Goal: Task Accomplishment & Management: Complete application form

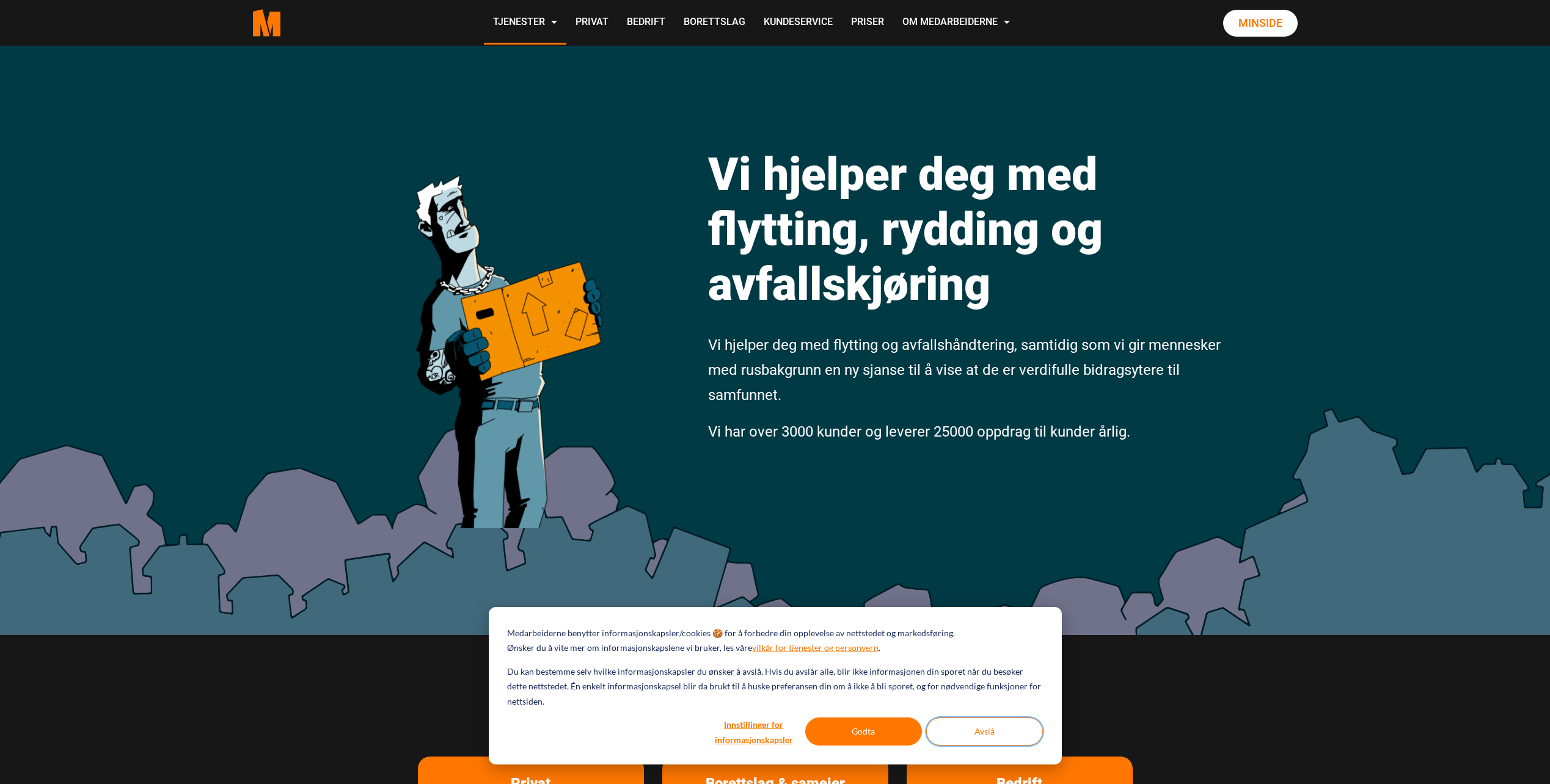
click at [1010, 733] on button "Avslå" at bounding box center [984, 732] width 117 height 29
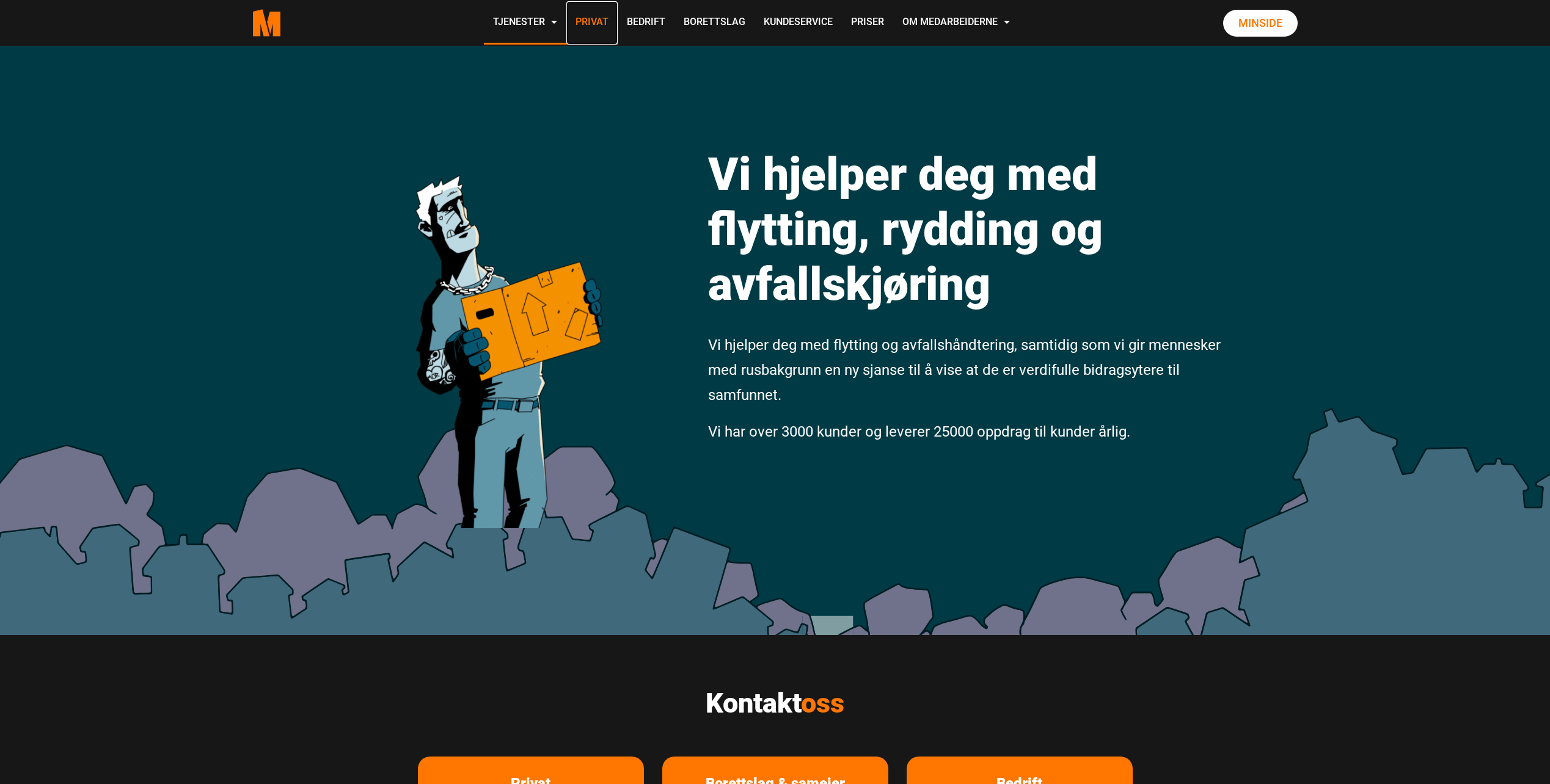
click at [601, 25] on link "Privat" at bounding box center [592, 22] width 52 height 43
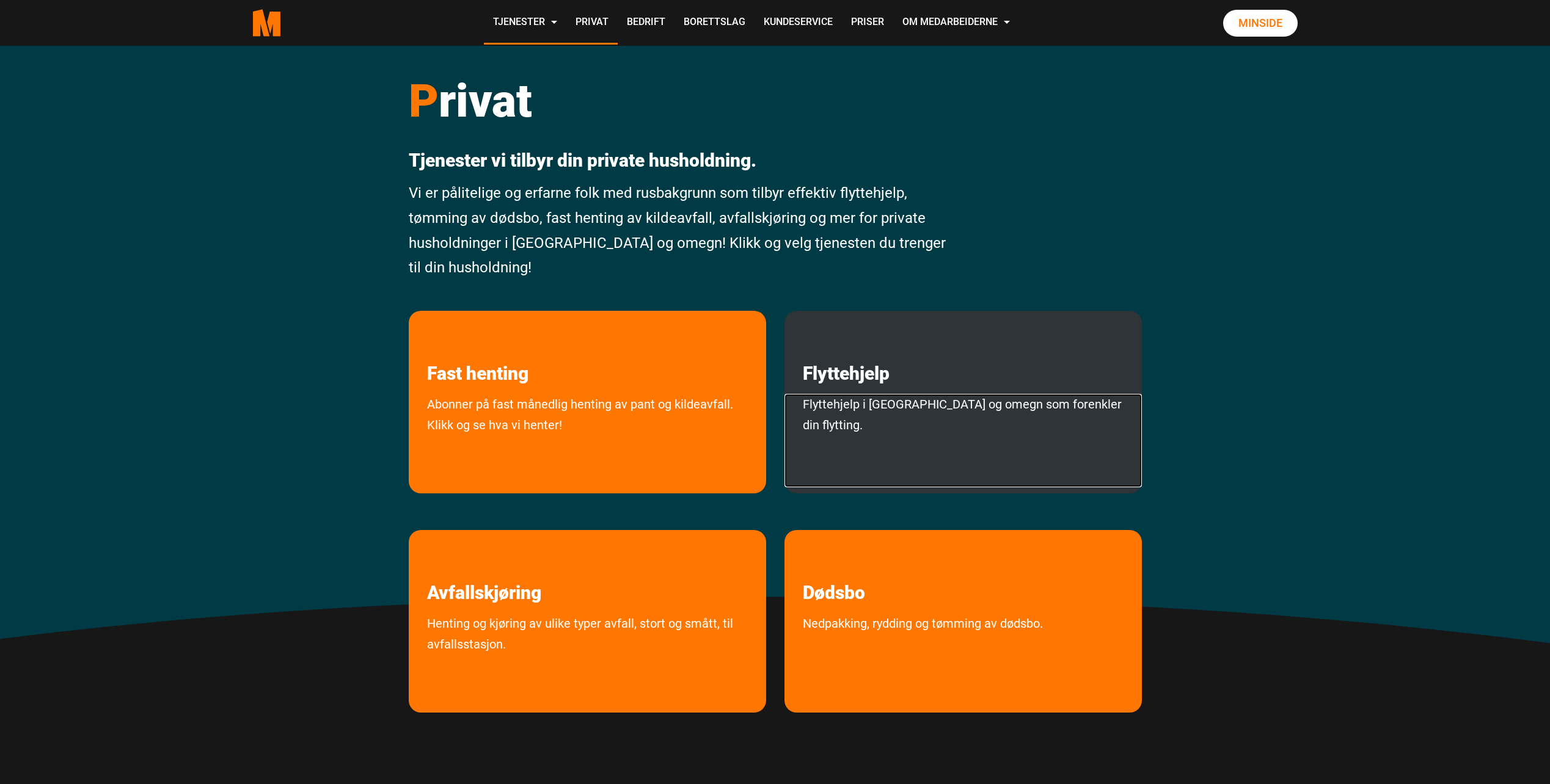
click at [938, 415] on link "Flyttehjelp i Oslo og omegn som forenkler din flytting." at bounding box center [963, 441] width 357 height 94
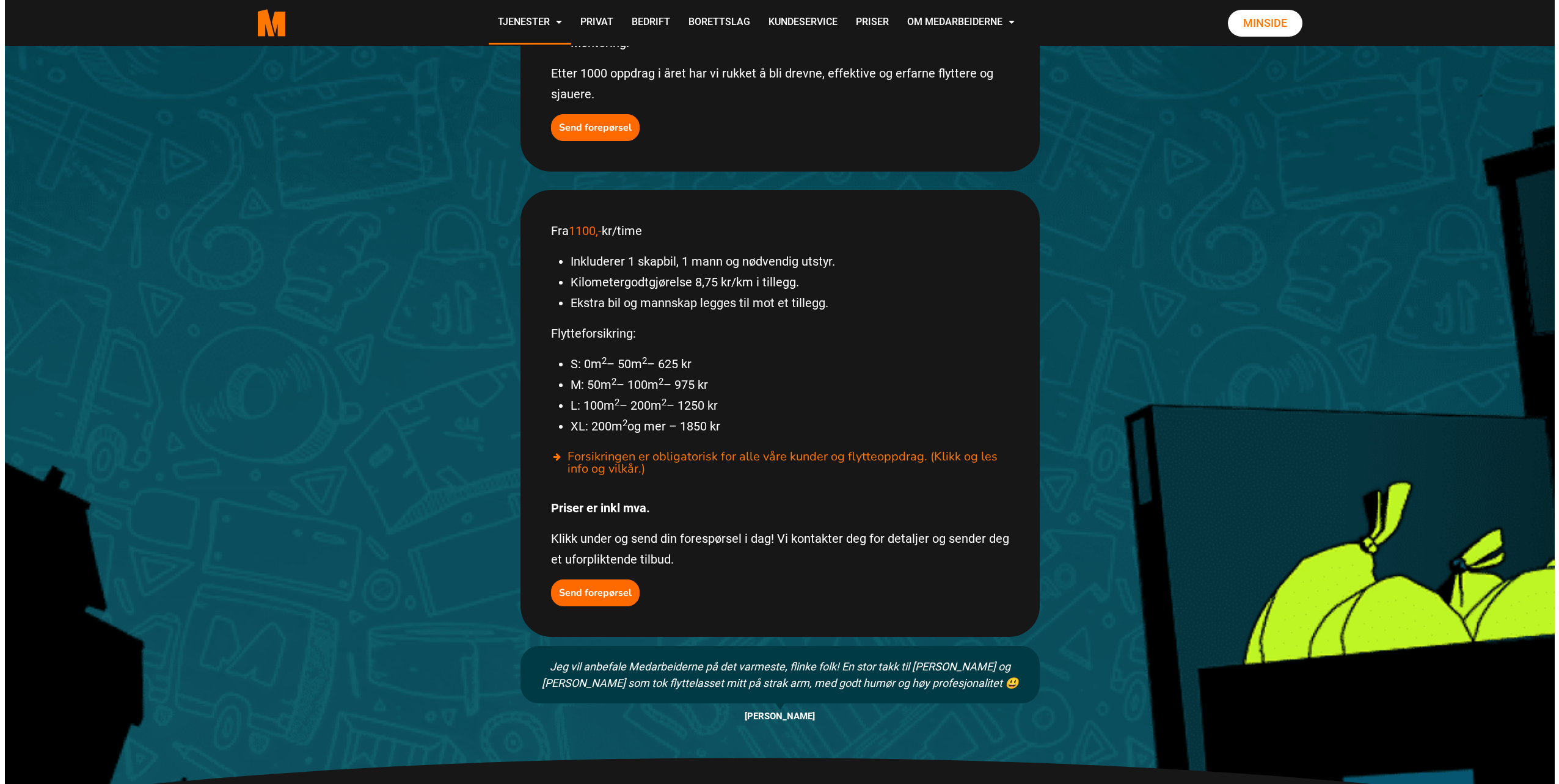
scroll to position [549, 0]
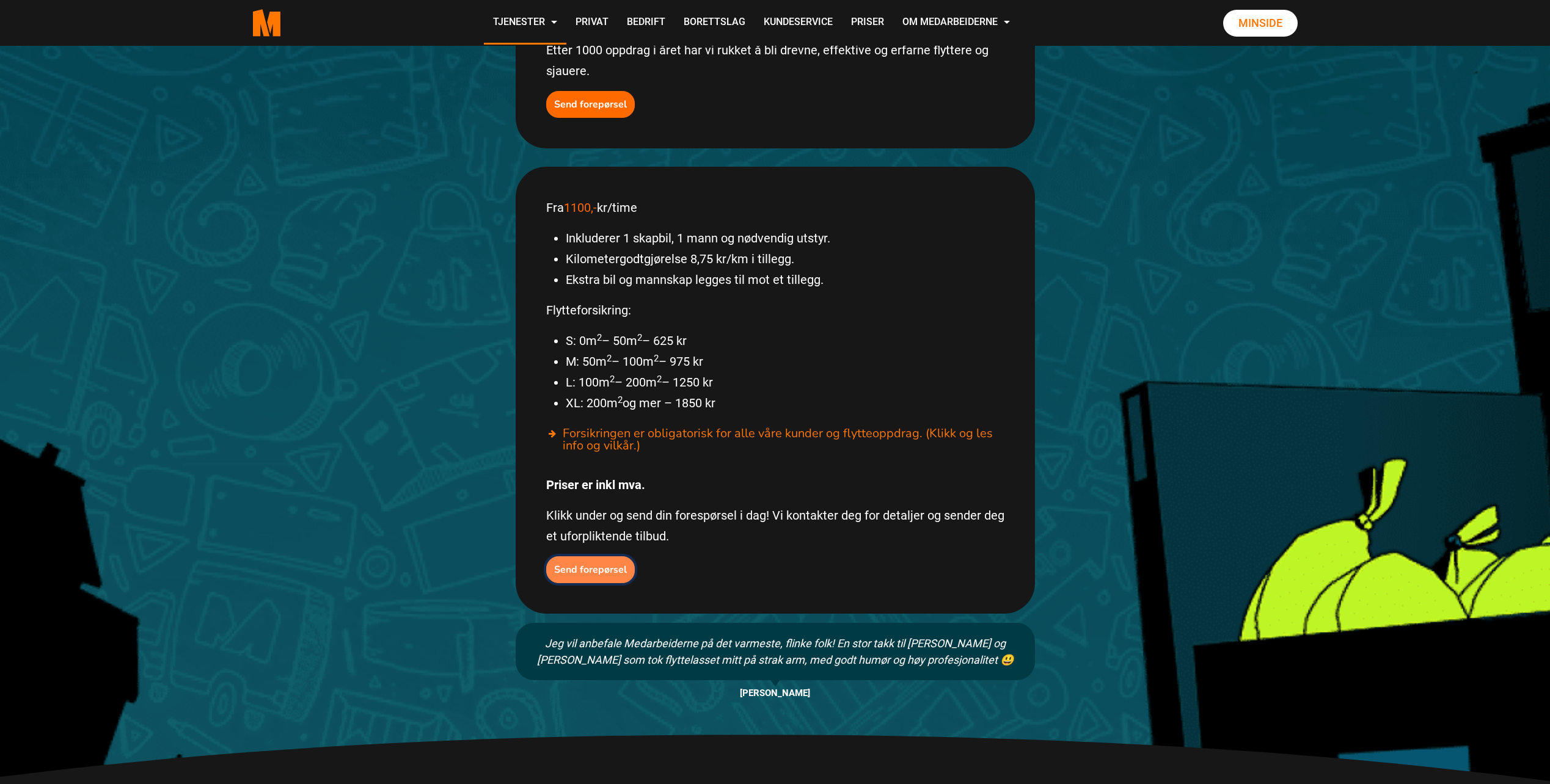
click at [593, 563] on b "Send forepørsel" at bounding box center [590, 570] width 73 height 14
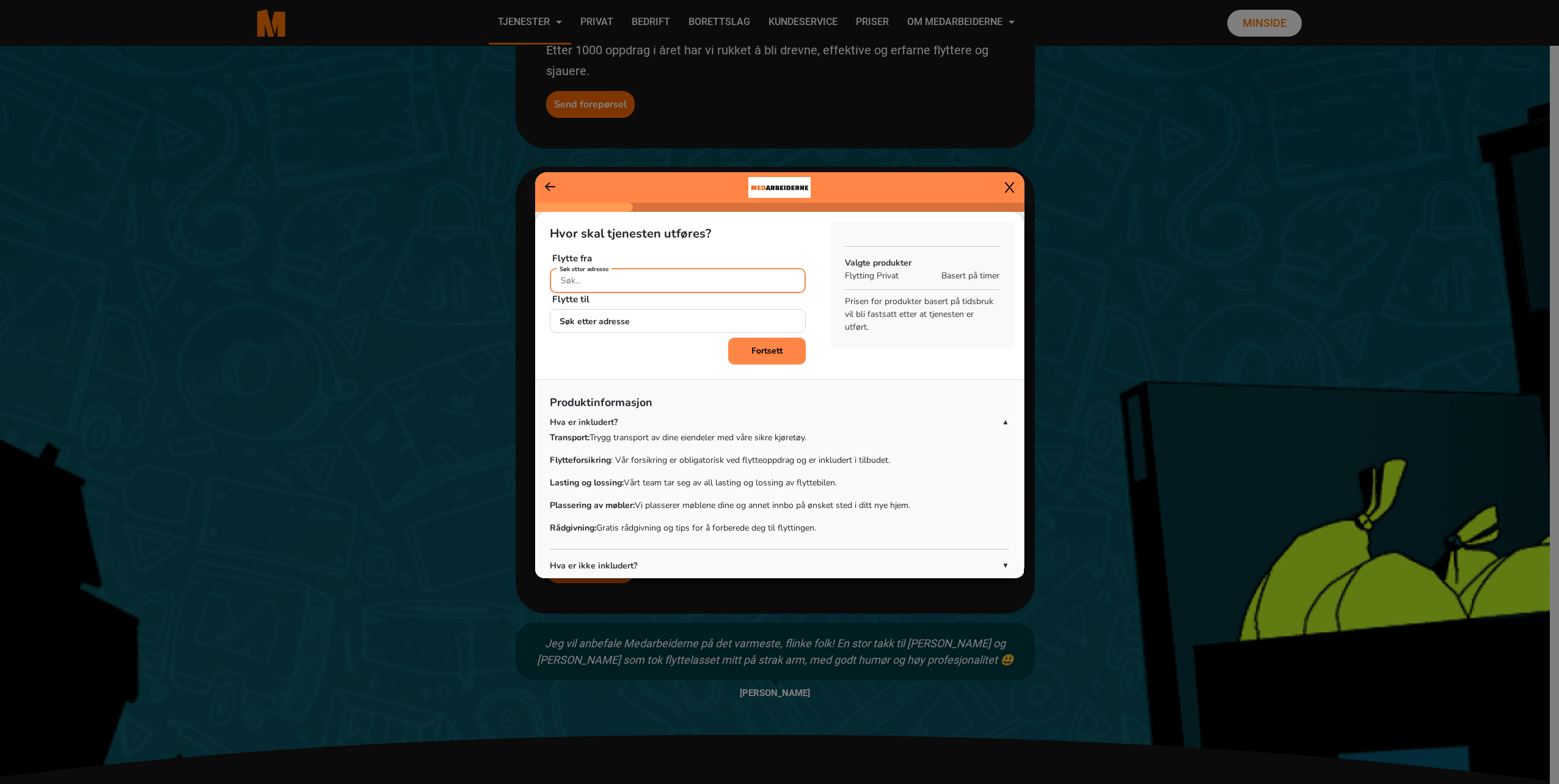
click at [674, 285] on input "Søk etter adresse" at bounding box center [677, 280] width 256 height 25
click at [652, 307] on ngb-highlight "Rosenborggata 17A, 0356 Oslo" at bounding box center [606, 309] width 93 height 14
type input "Rosenborggata 17A, 0356 Oslo"
click at [634, 327] on input "Søk etter adresse" at bounding box center [677, 321] width 256 height 25
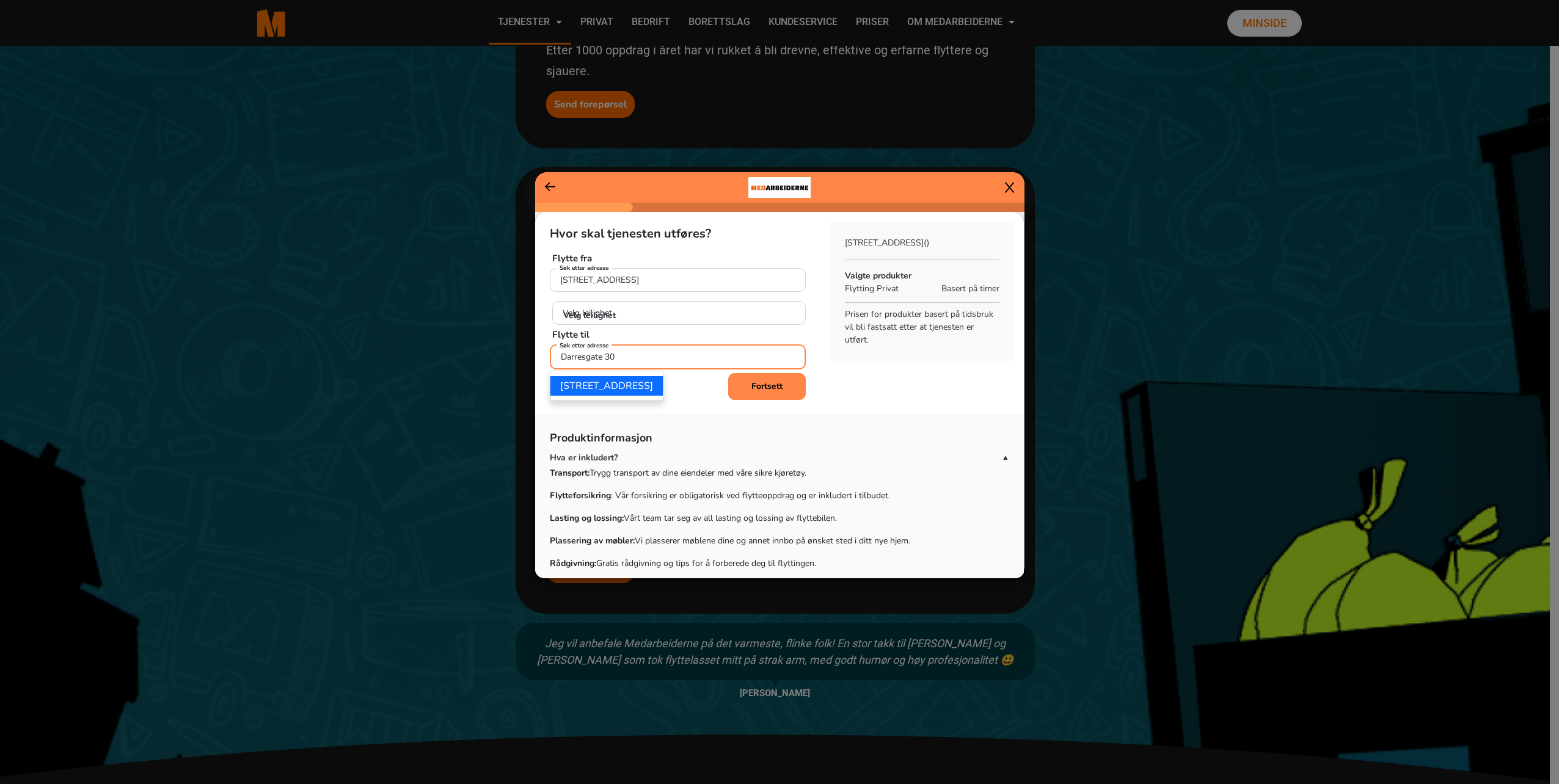
click at [652, 384] on ngb-highlight "Darres gate 30, 0175 Oslo" at bounding box center [606, 386] width 93 height 14
type input "Darres gate 30, 0175 Oslo"
click at [783, 385] on button "Fortsett" at bounding box center [767, 386] width 77 height 27
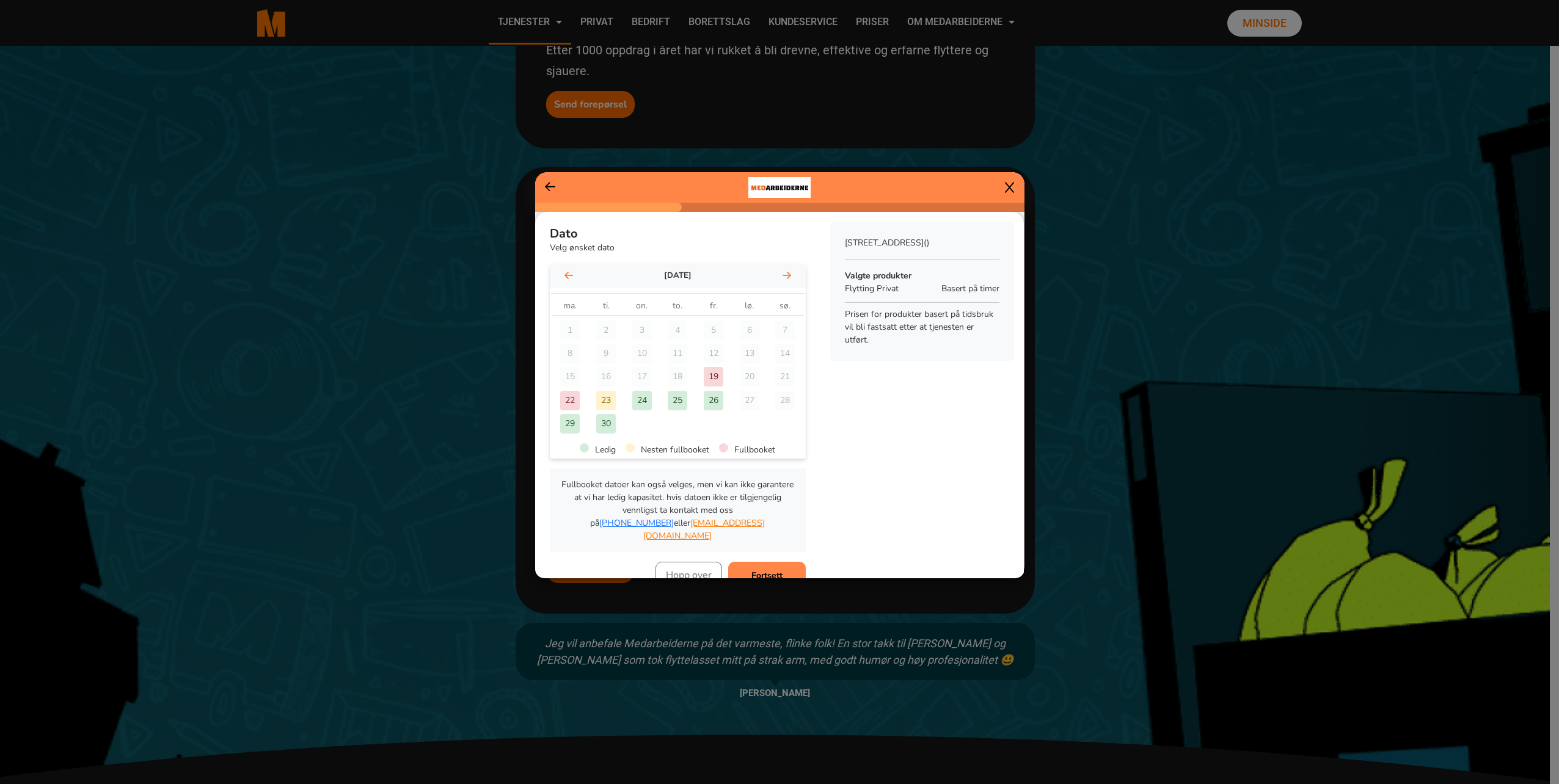
click at [782, 272] on icon at bounding box center [786, 275] width 8 height 10
click at [709, 377] on div "17" at bounding box center [712, 376] width 19 height 19
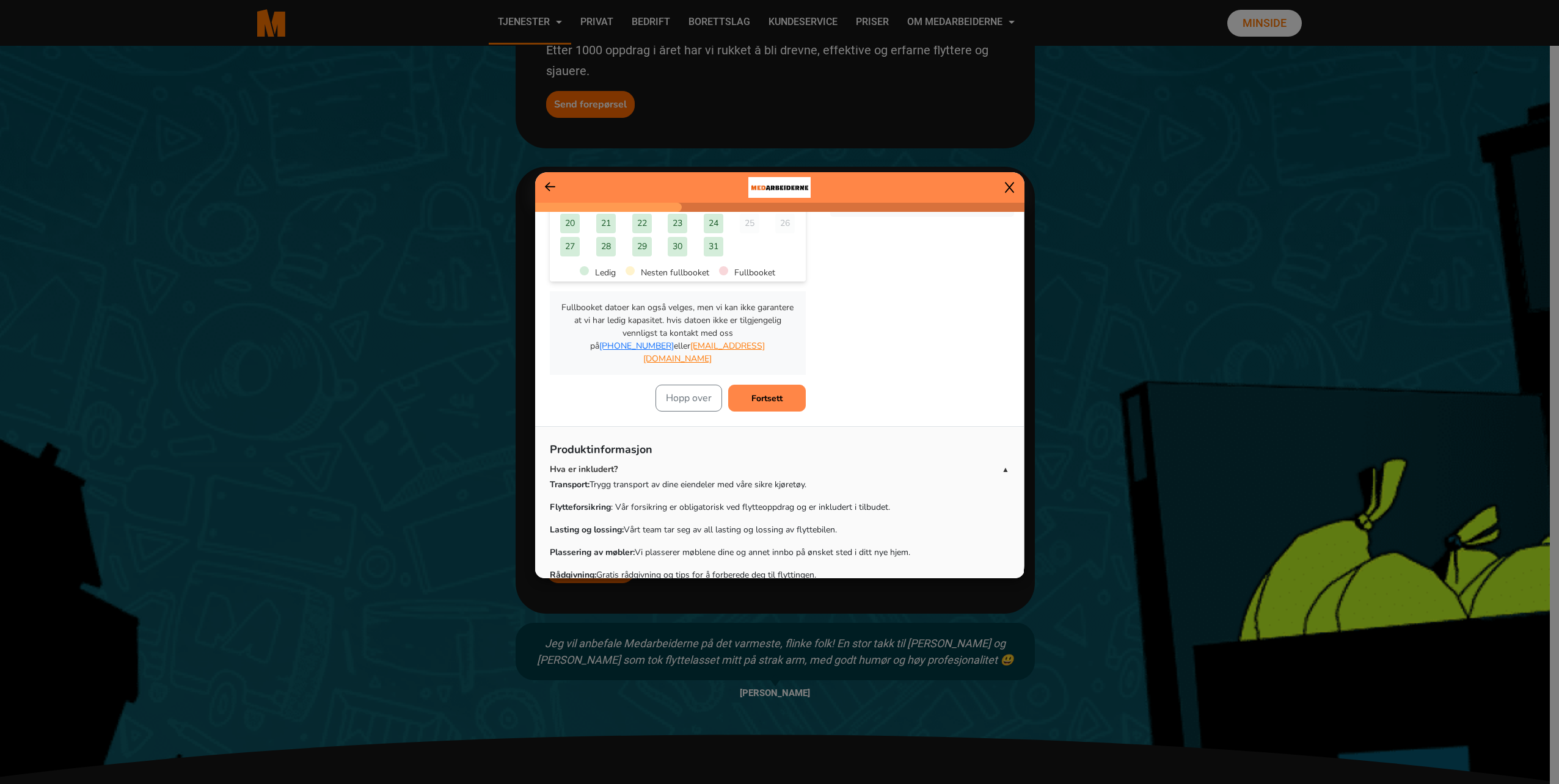
scroll to position [183, 0]
click at [764, 386] on b "Fortsett" at bounding box center [767, 392] width 31 height 12
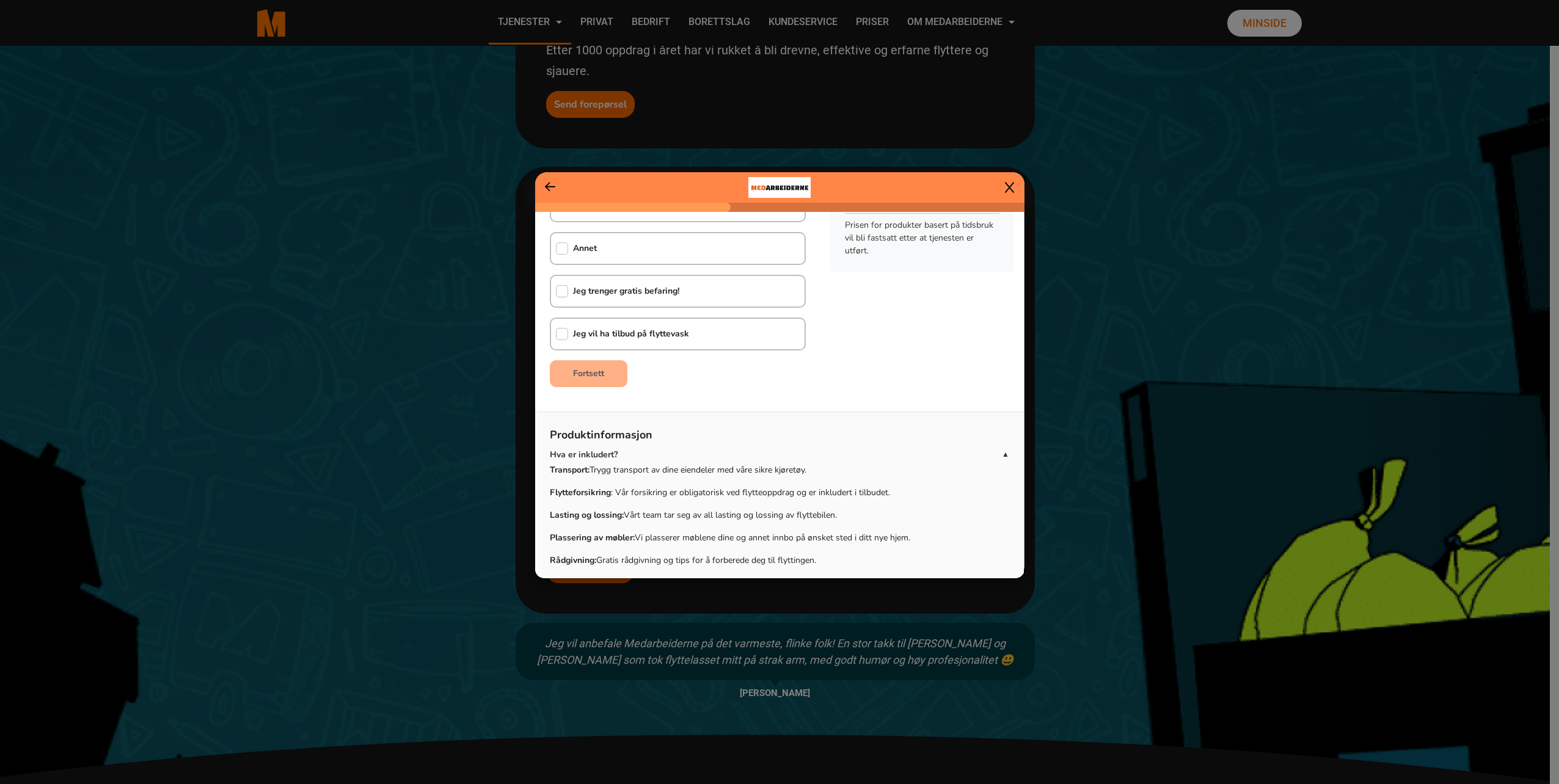
scroll to position [0, 0]
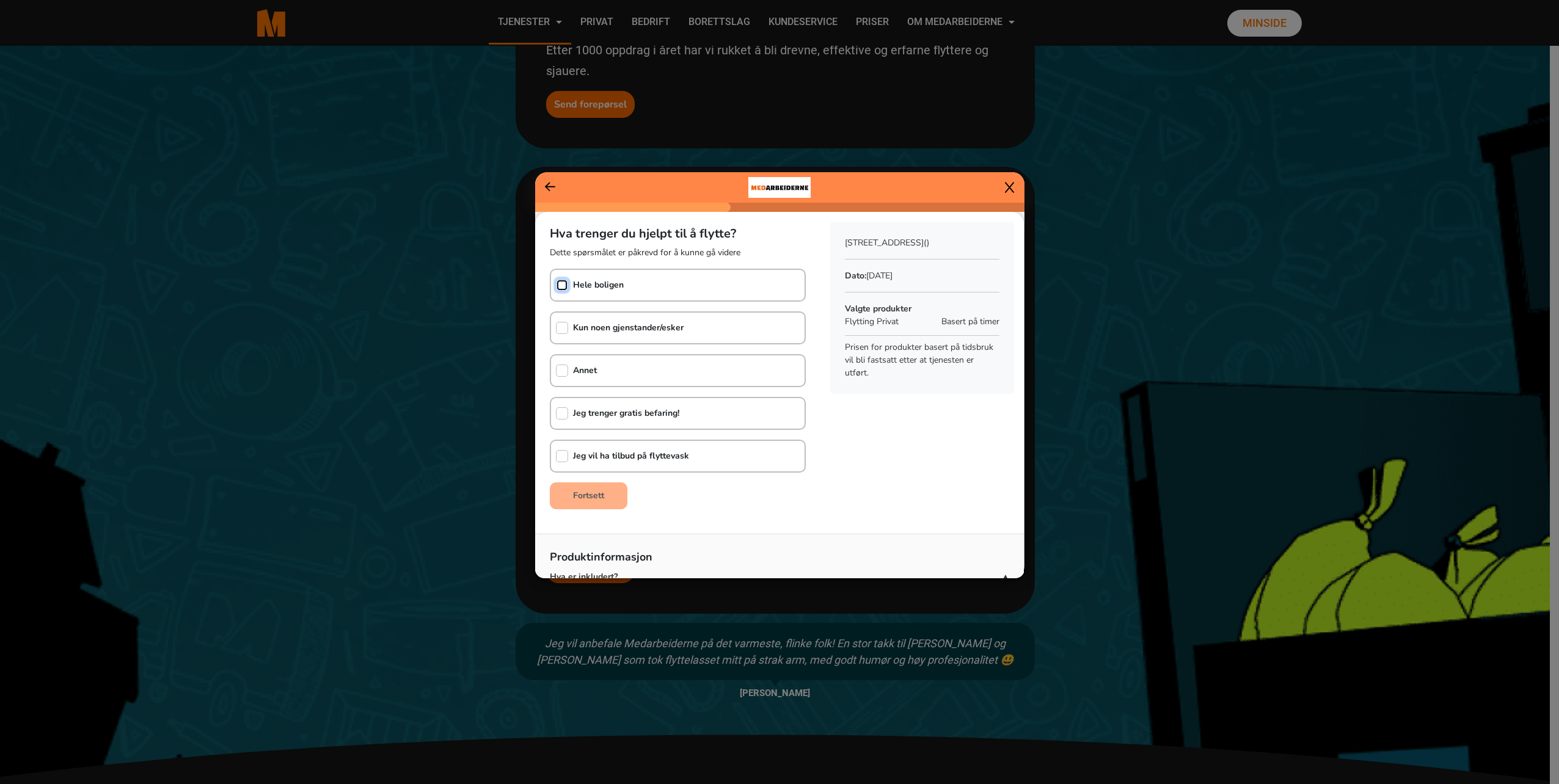
click at [556, 288] on input "checkbox" at bounding box center [561, 284] width 12 height 12
checkbox input "true"
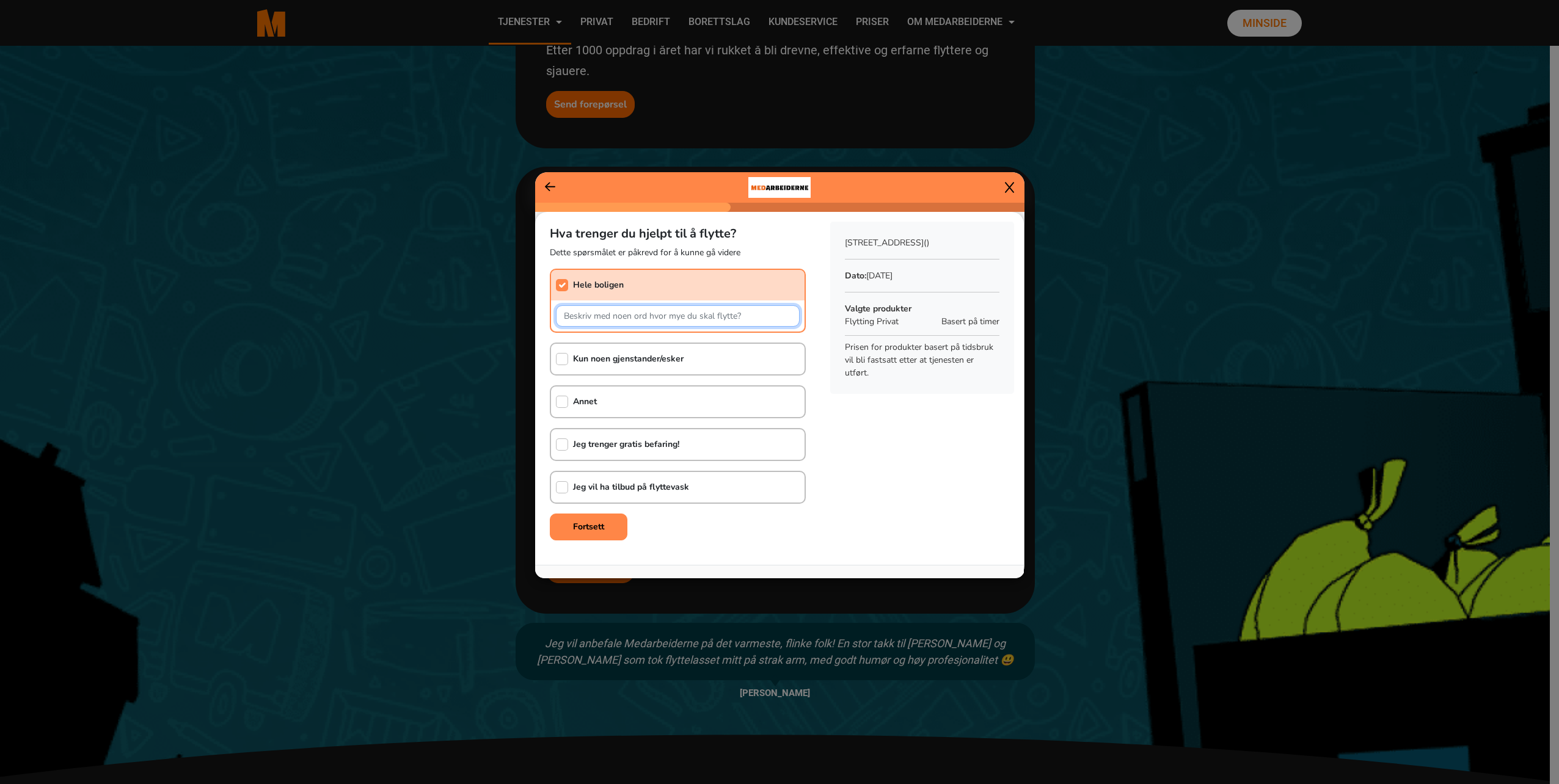
click at [602, 314] on input "text" at bounding box center [677, 316] width 244 height 21
type input "Det er kun møbler, ingen hvitevarer. Esker, møbler fra bod som ligger i 1 etg. …"
click at [604, 536] on button "Fortsett" at bounding box center [588, 526] width 77 height 27
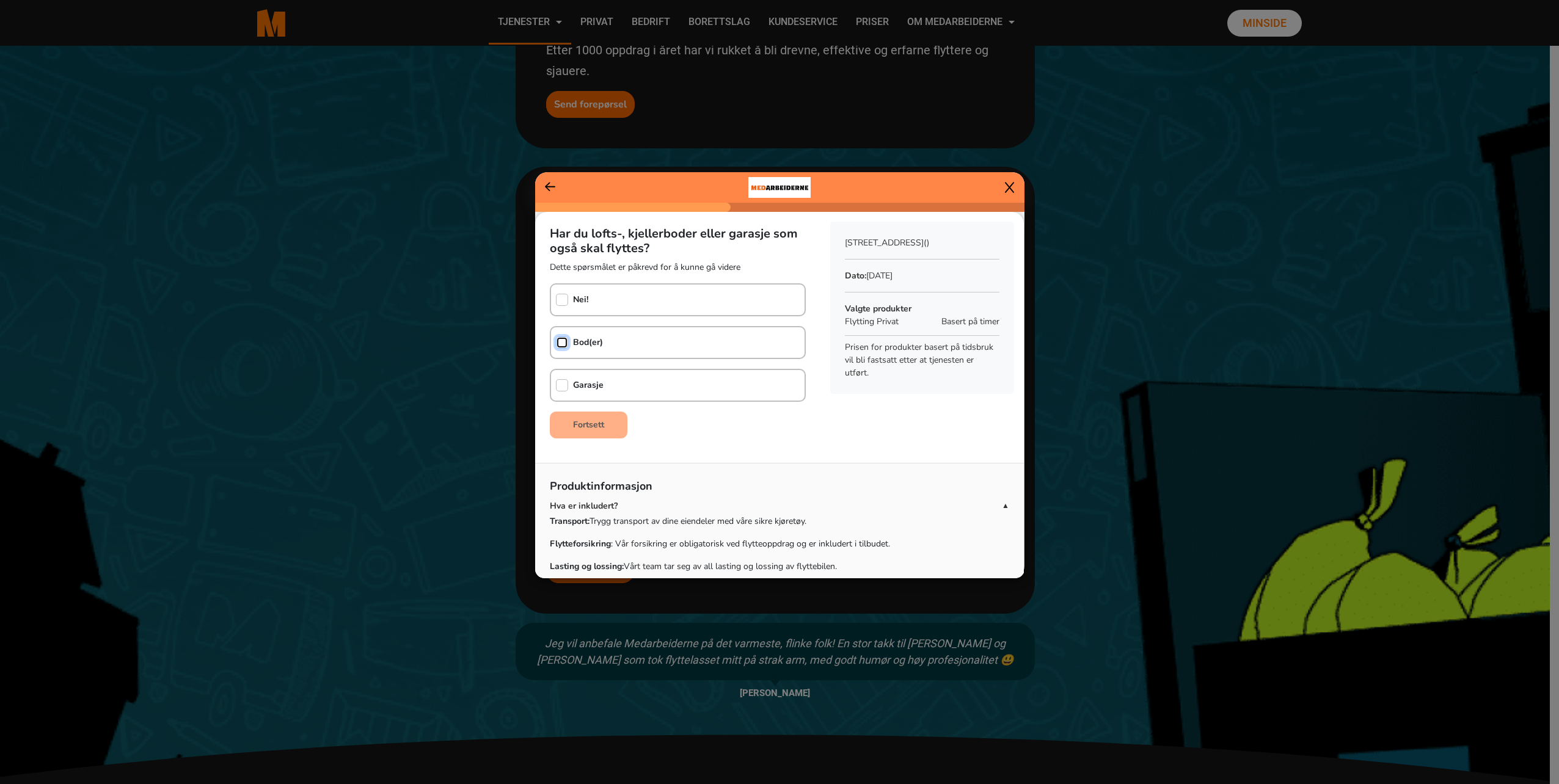
click at [562, 344] on input "checkbox" at bounding box center [561, 342] width 12 height 12
checkbox input "true"
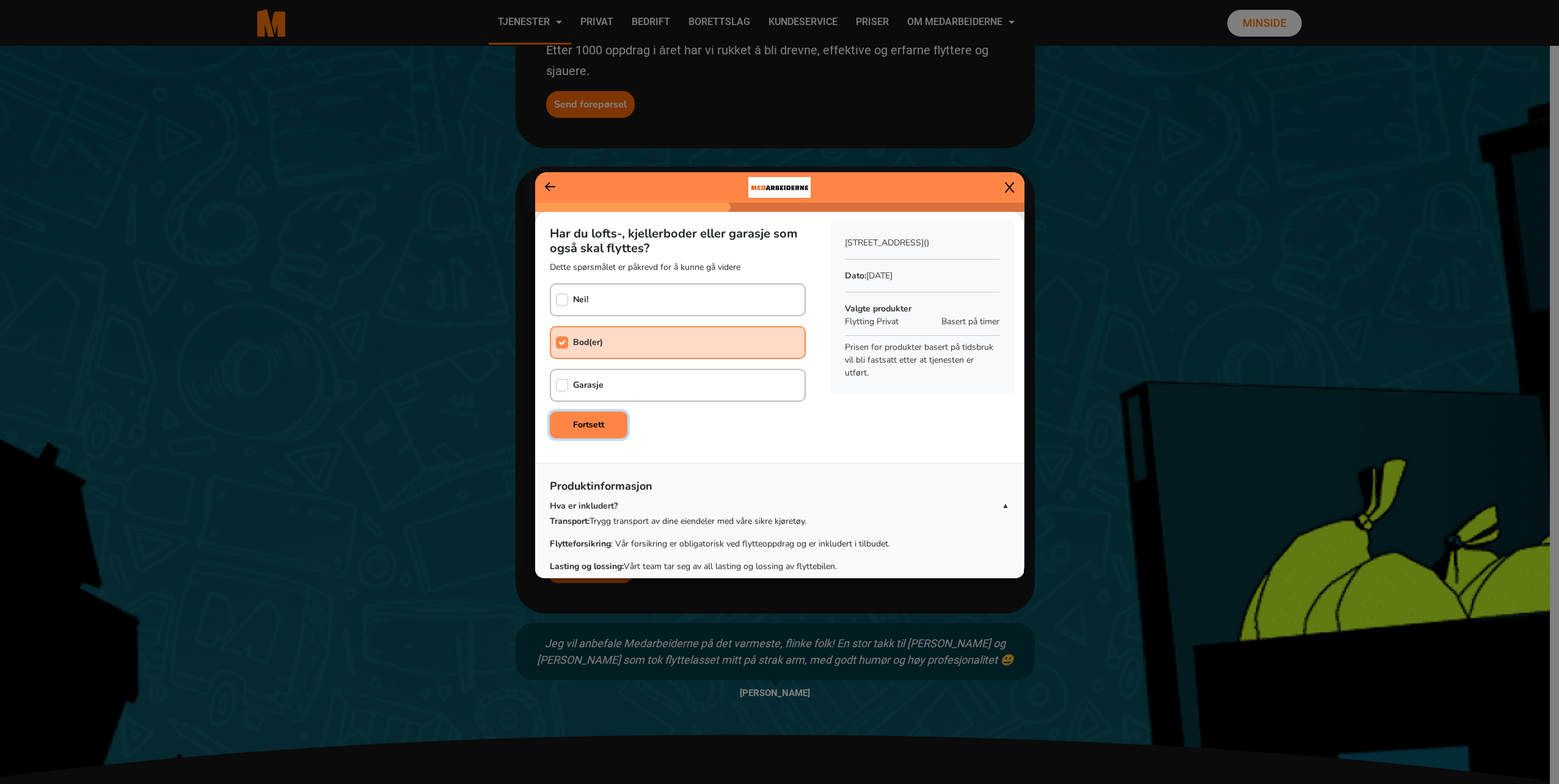
click at [584, 420] on b "Fortsett" at bounding box center [588, 424] width 31 height 12
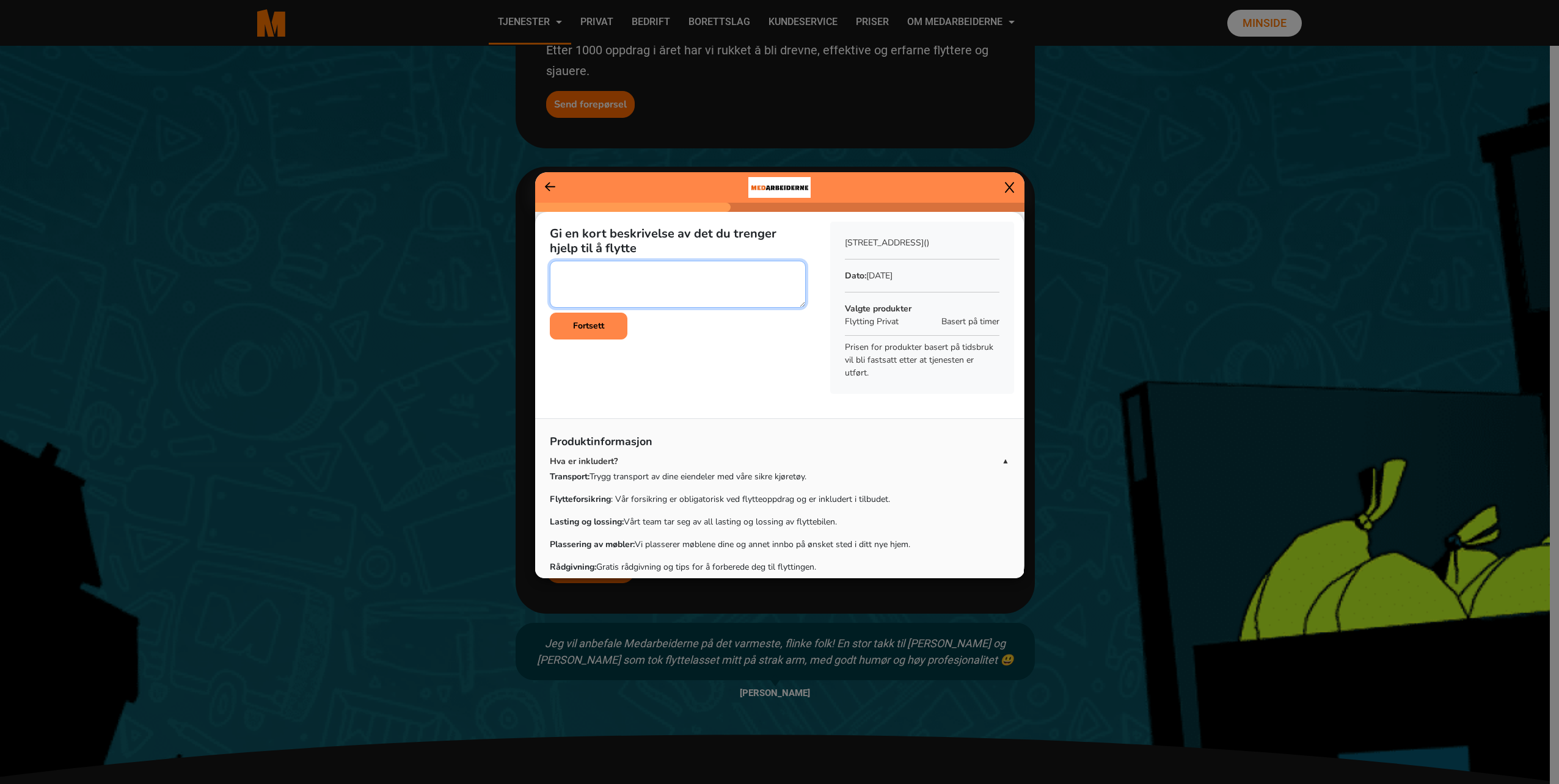
click at [616, 273] on textarea at bounding box center [677, 283] width 256 height 47
type textarea "Møb"
click at [552, 190] on icon at bounding box center [550, 186] width 11 height 12
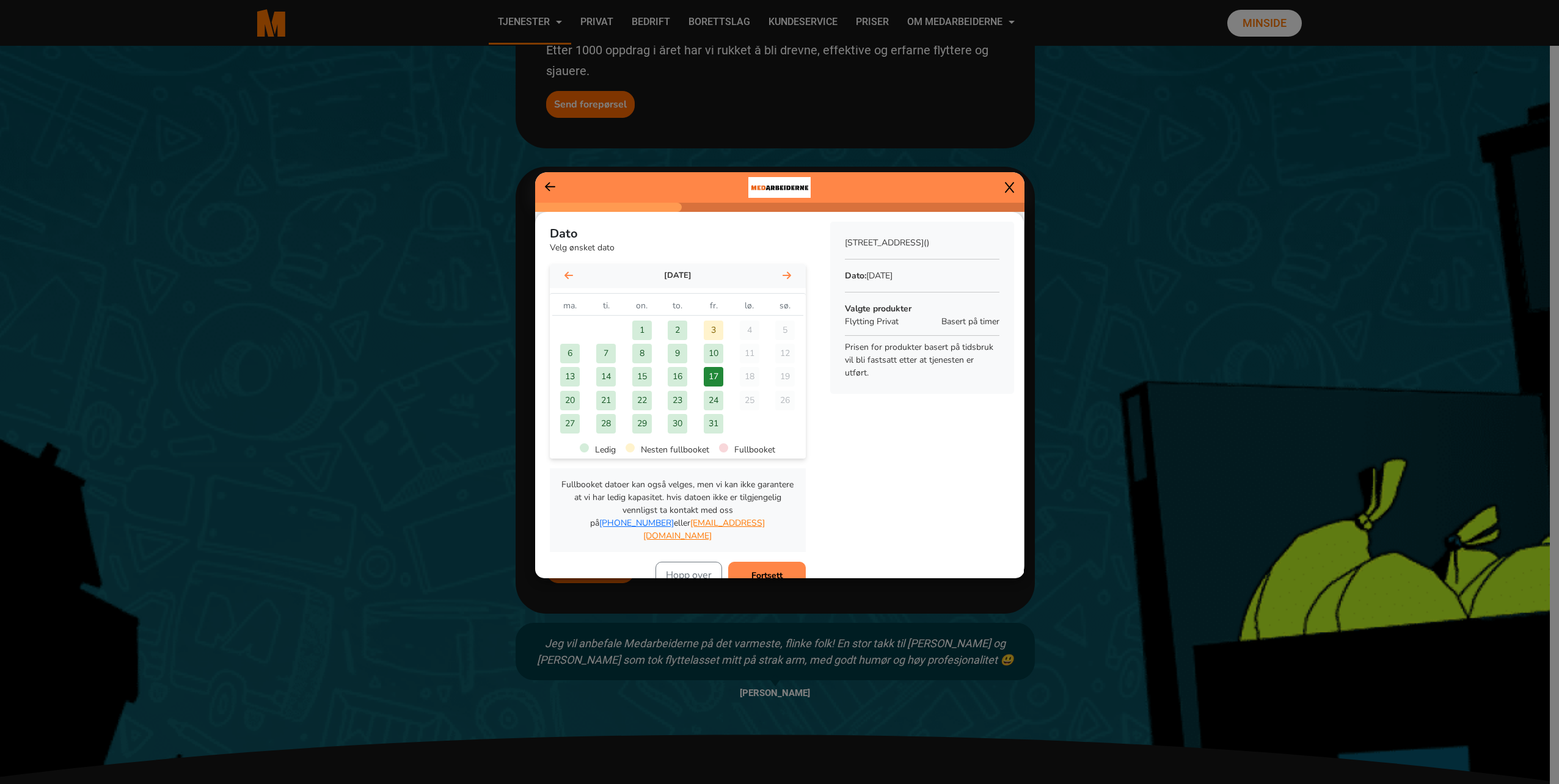
click at [552, 190] on icon at bounding box center [550, 186] width 11 height 12
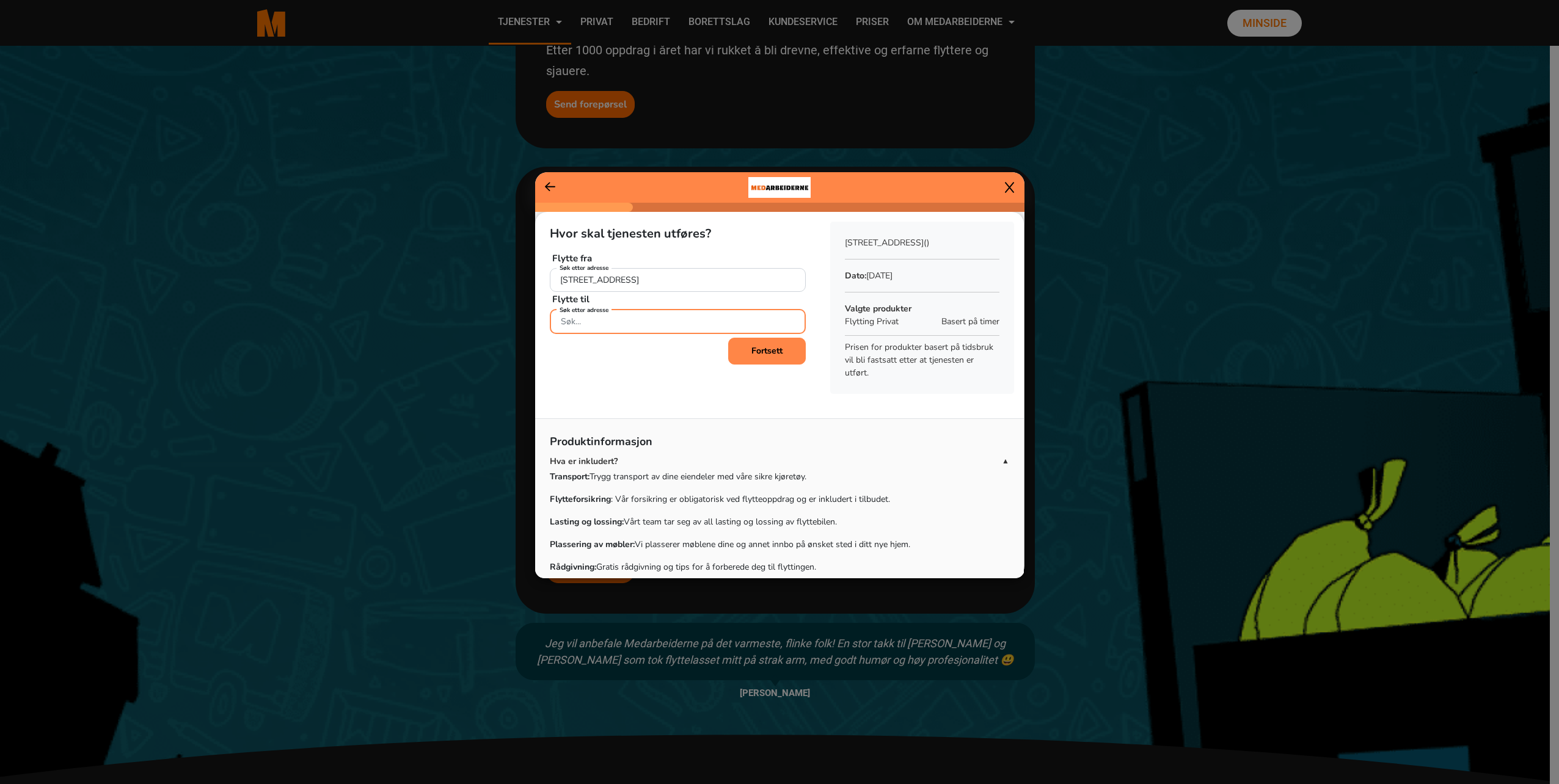
click at [628, 329] on input "Søk etter adresse" at bounding box center [677, 321] width 256 height 25
click at [624, 350] on span "Darres gate 30" at bounding box center [608, 351] width 96 height 14
type input "Darres gate 30, 0175 Oslo"
click at [775, 351] on b "Fortsett" at bounding box center [767, 351] width 31 height 12
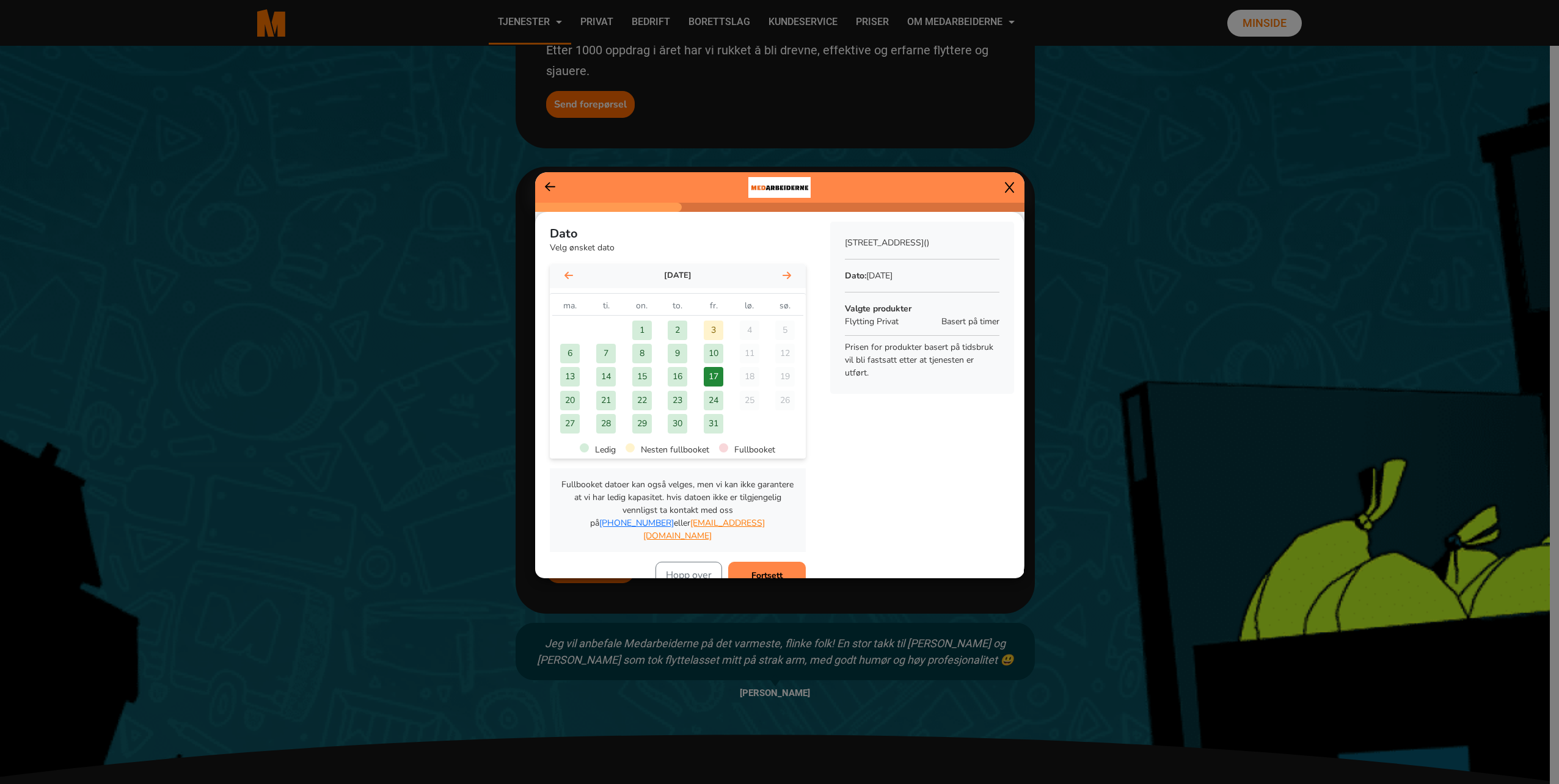
click at [715, 376] on div "17" at bounding box center [712, 376] width 19 height 19
click at [768, 570] on button "Fortsett" at bounding box center [767, 575] width 77 height 27
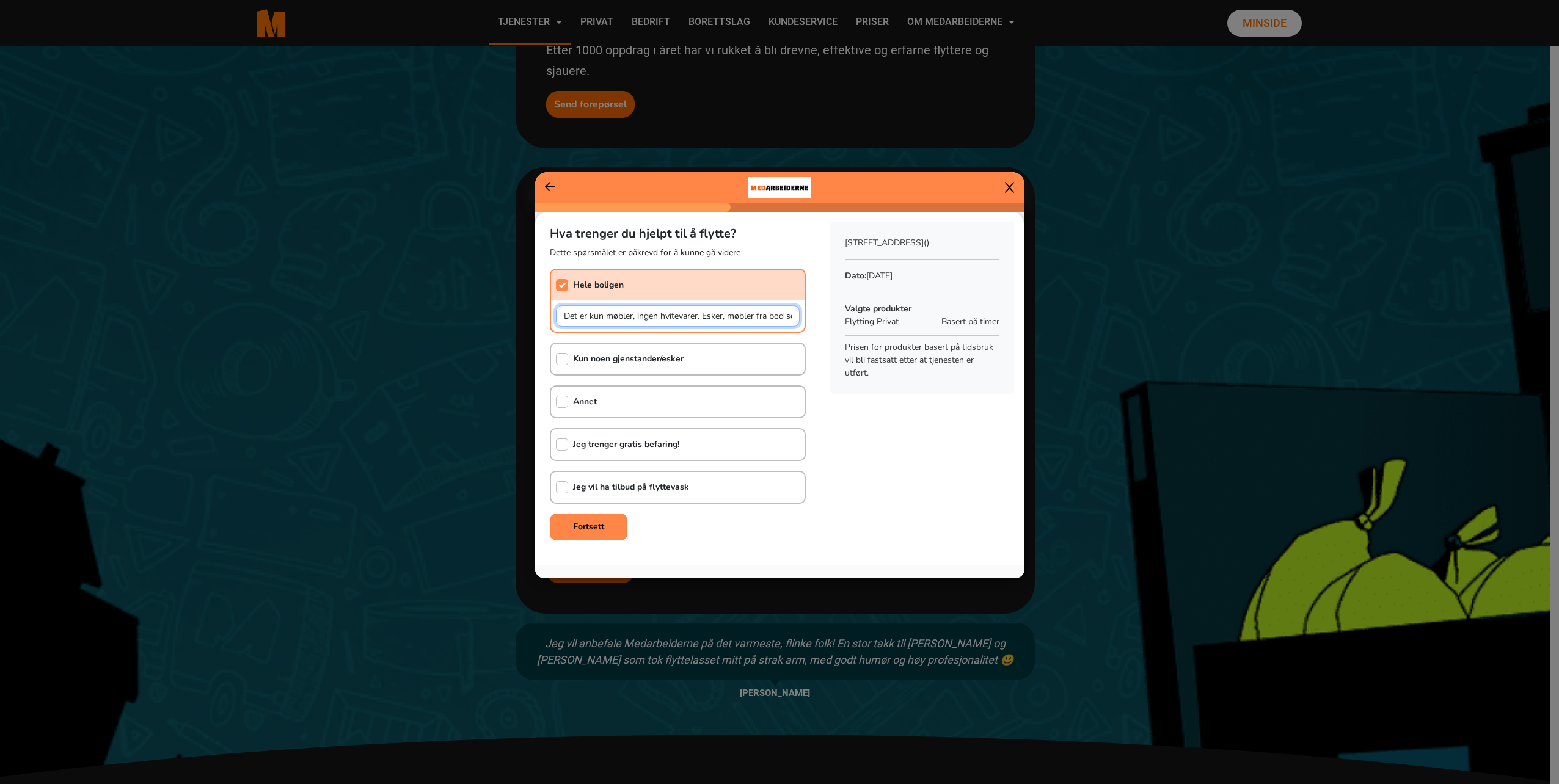
scroll to position [0, 128]
drag, startPoint x: 564, startPoint y: 317, endPoint x: 824, endPoint y: 320, distance: 260.0
click at [824, 320] on div "Hva trenger du hjelpt til å flytte? Dette spørsmålet er påkrevd for å kunne gå …" at bounding box center [779, 381] width 489 height 339
click at [608, 526] on button "Fortsett" at bounding box center [588, 526] width 77 height 27
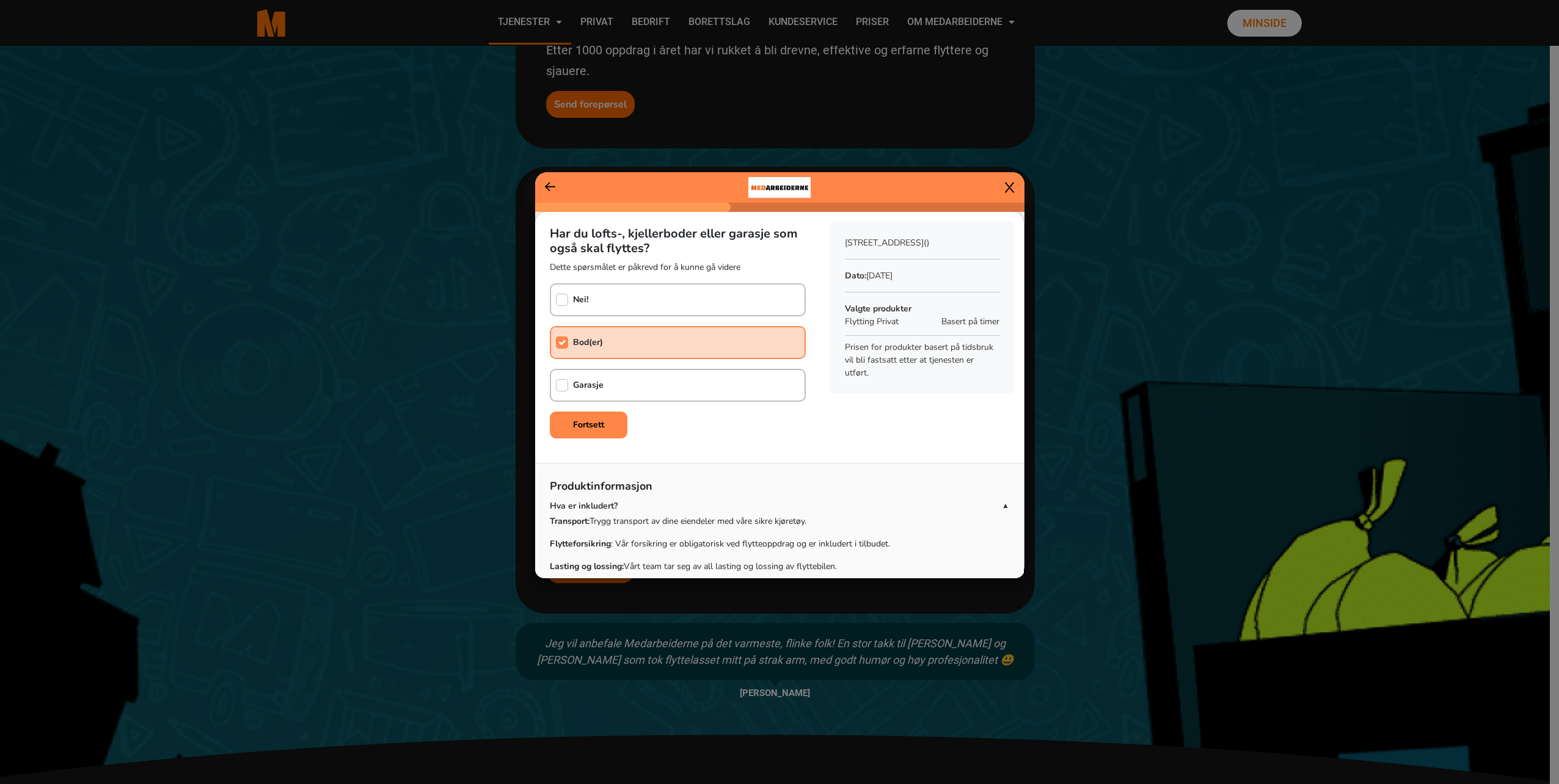
click at [622, 340] on div "Bod(er)" at bounding box center [677, 342] width 256 height 33
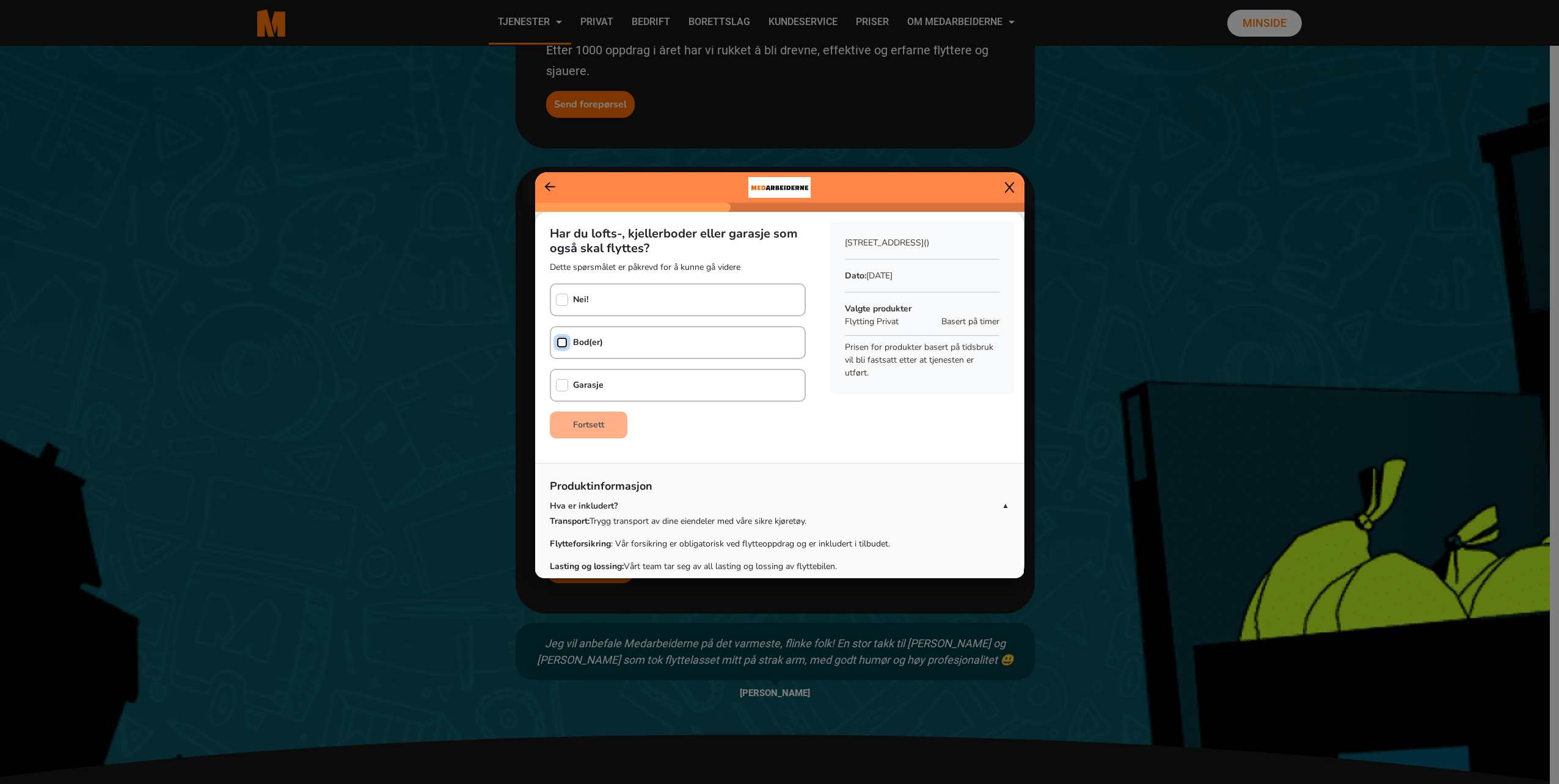
click at [562, 337] on input "checkbox" at bounding box center [561, 342] width 12 height 12
checkbox input "true"
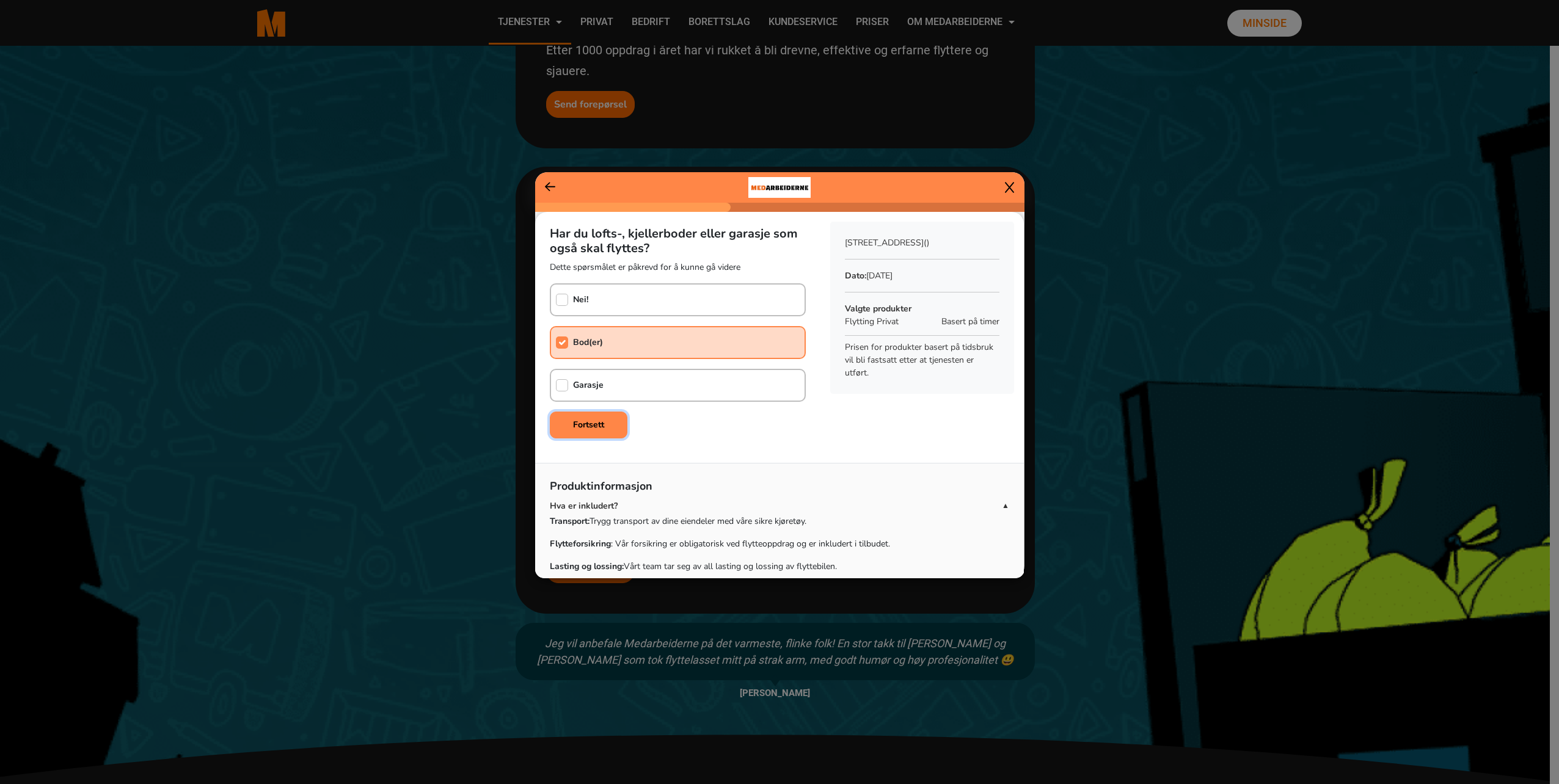
click at [580, 421] on b "Fortsett" at bounding box center [588, 424] width 31 height 12
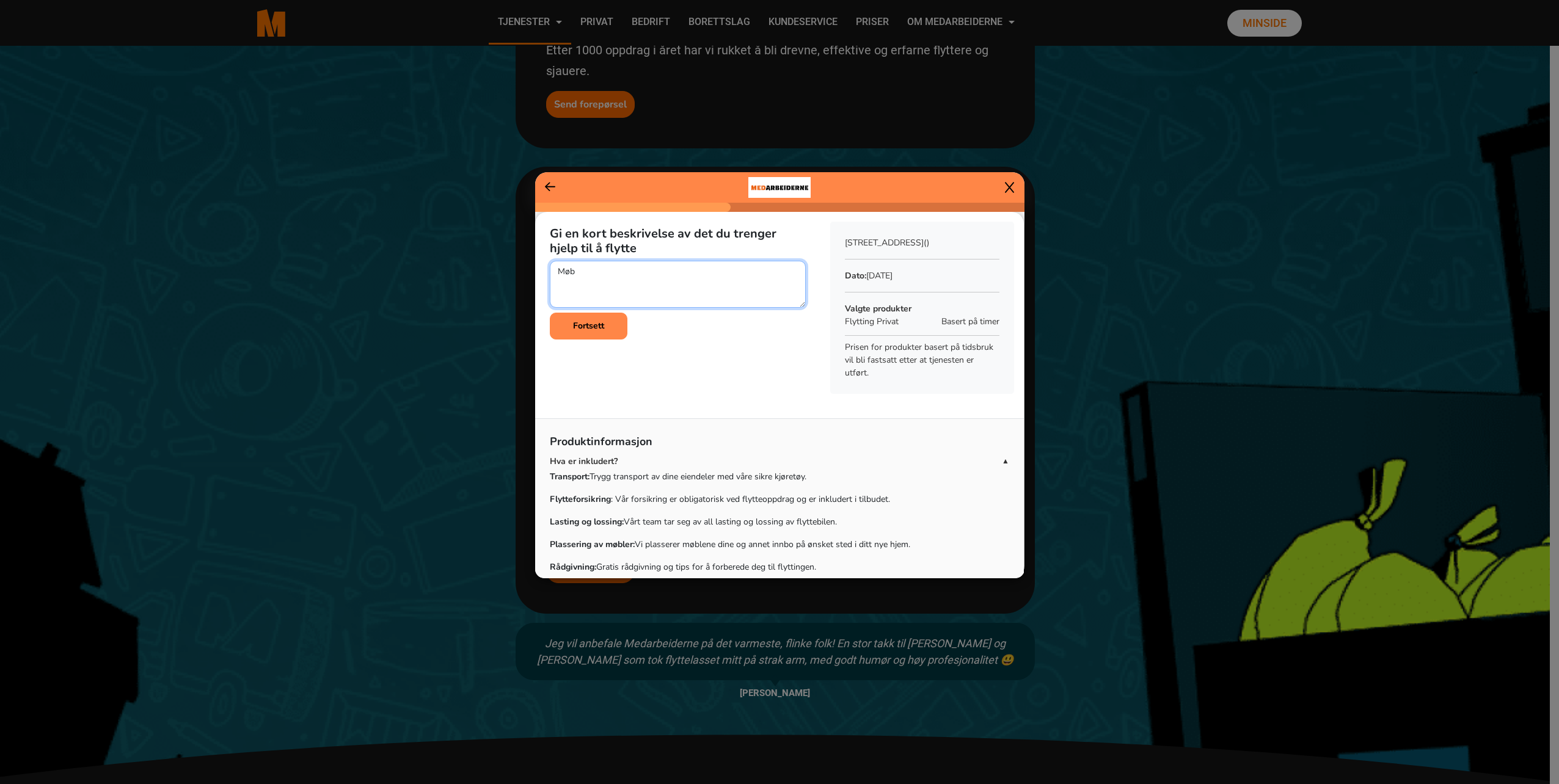
drag, startPoint x: 592, startPoint y: 268, endPoint x: 529, endPoint y: 275, distance: 63.4
click at [529, 275] on ngb-modal-window "Gi en kort beskrivelse av det du trenger hjelp til å flytte Fortsett Sammendrag…" at bounding box center [780, 392] width 1559 height 784
paste textarea "Det er kun møbler, ingen hvitevarer. Esker, møbler fra bod som ligger i 1 etg. …"
click at [626, 270] on textarea at bounding box center [677, 283] width 256 height 47
click at [582, 282] on textarea at bounding box center [677, 283] width 256 height 47
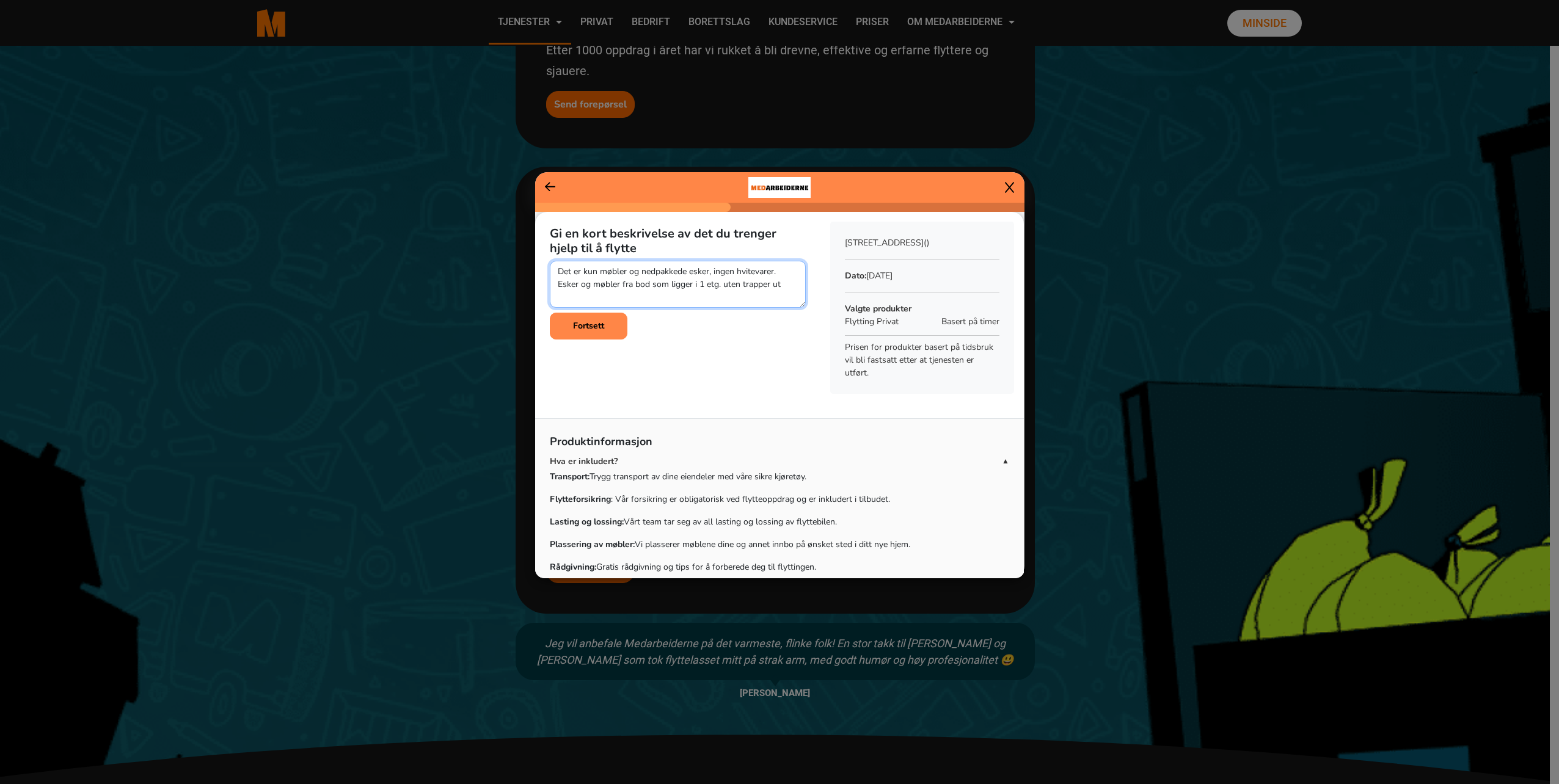
drag, startPoint x: 667, startPoint y: 286, endPoint x: 650, endPoint y: 286, distance: 17.0
click at [650, 286] on textarea at bounding box center [677, 283] width 256 height 47
click at [778, 286] on textarea at bounding box center [677, 283] width 256 height 47
click at [637, 297] on textarea at bounding box center [677, 283] width 256 height 47
click at [636, 293] on textarea at bounding box center [677, 283] width 256 height 47
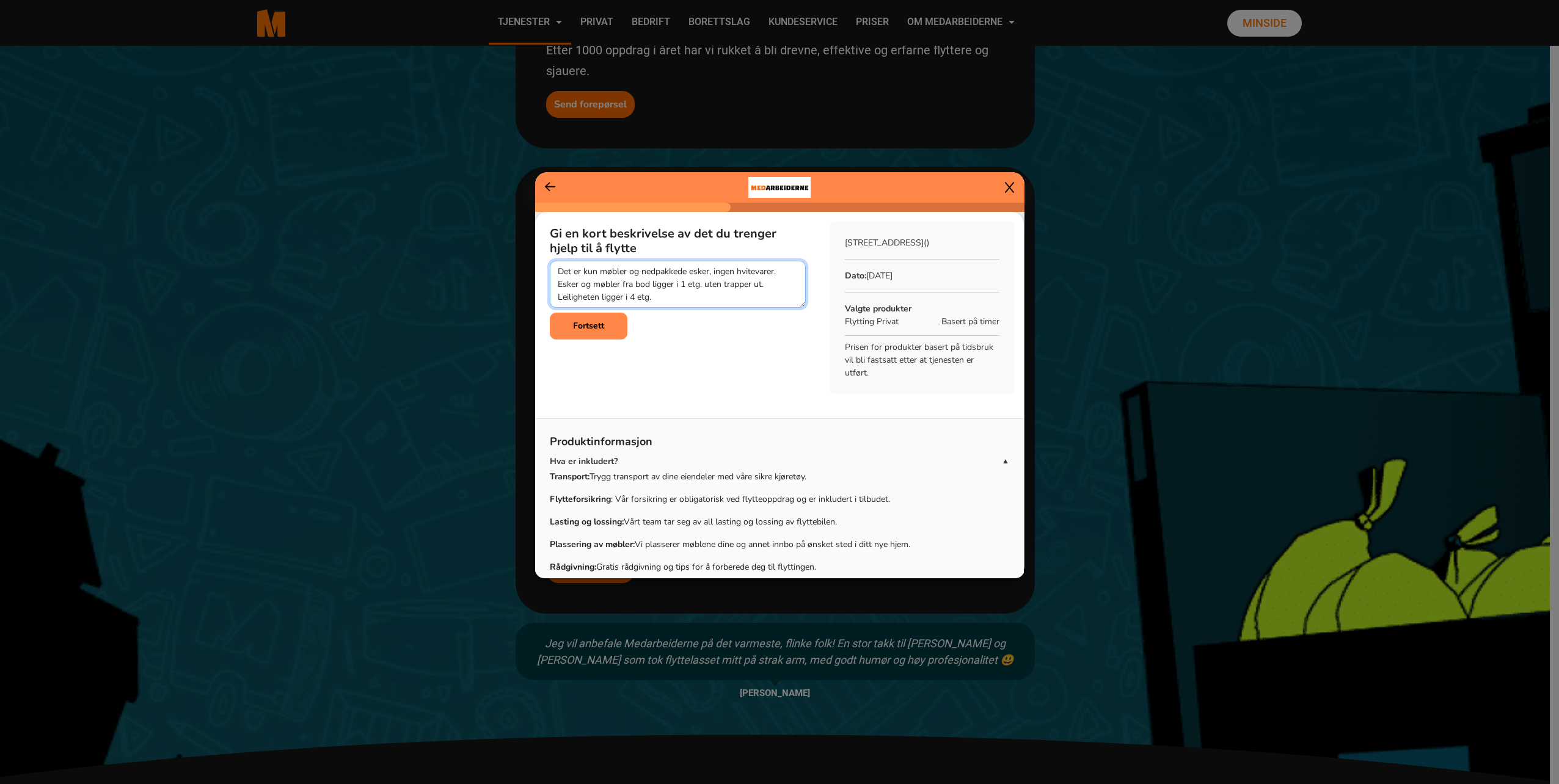
click at [672, 294] on textarea at bounding box center [677, 283] width 256 height 47
drag, startPoint x: 638, startPoint y: 295, endPoint x: 631, endPoint y: 296, distance: 7.1
click at [631, 296] on textarea at bounding box center [677, 283] width 256 height 47
click at [698, 296] on textarea at bounding box center [677, 283] width 256 height 47
click at [658, 294] on textarea at bounding box center [677, 283] width 256 height 47
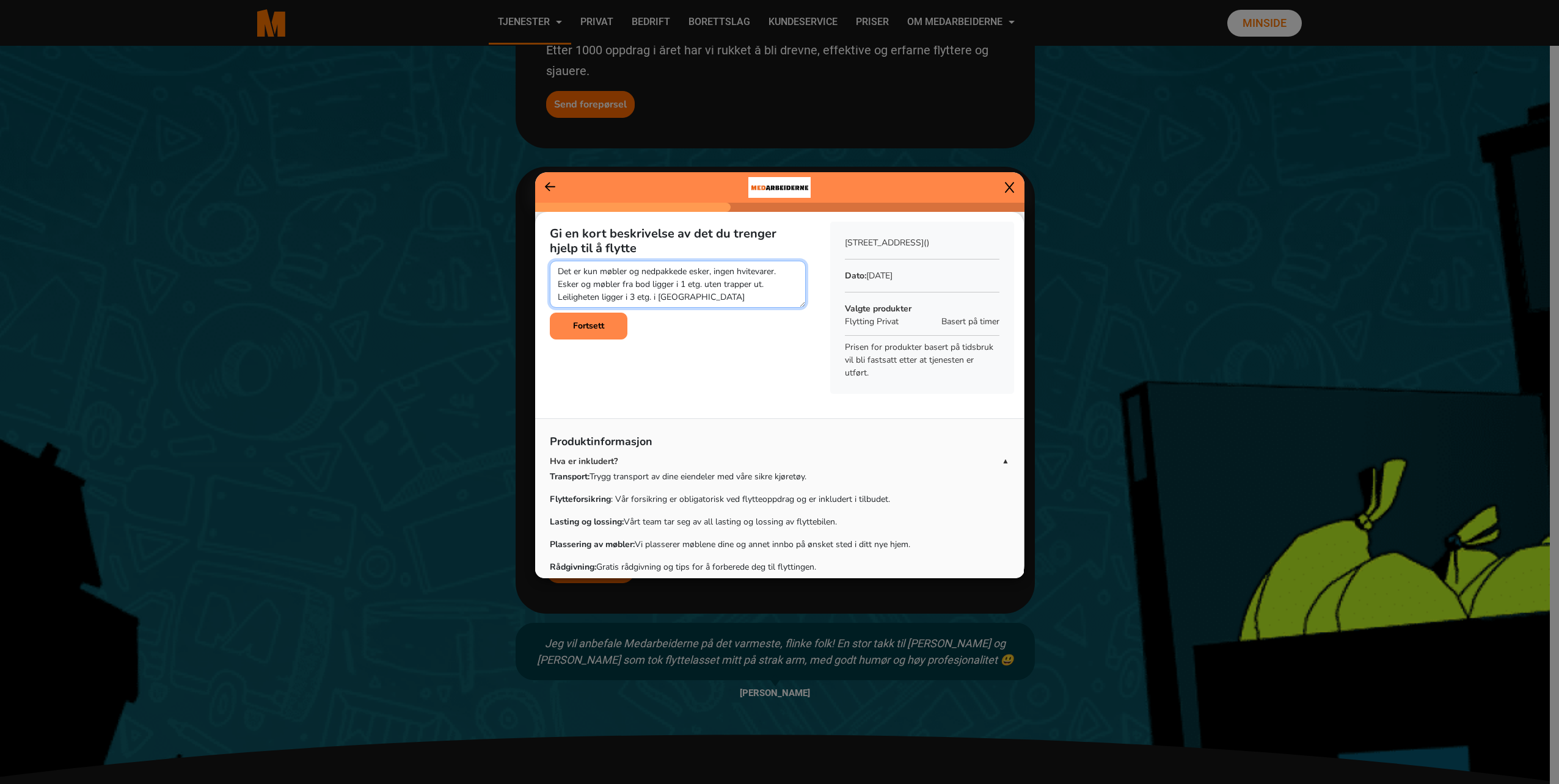
click at [701, 294] on textarea at bounding box center [677, 283] width 256 height 47
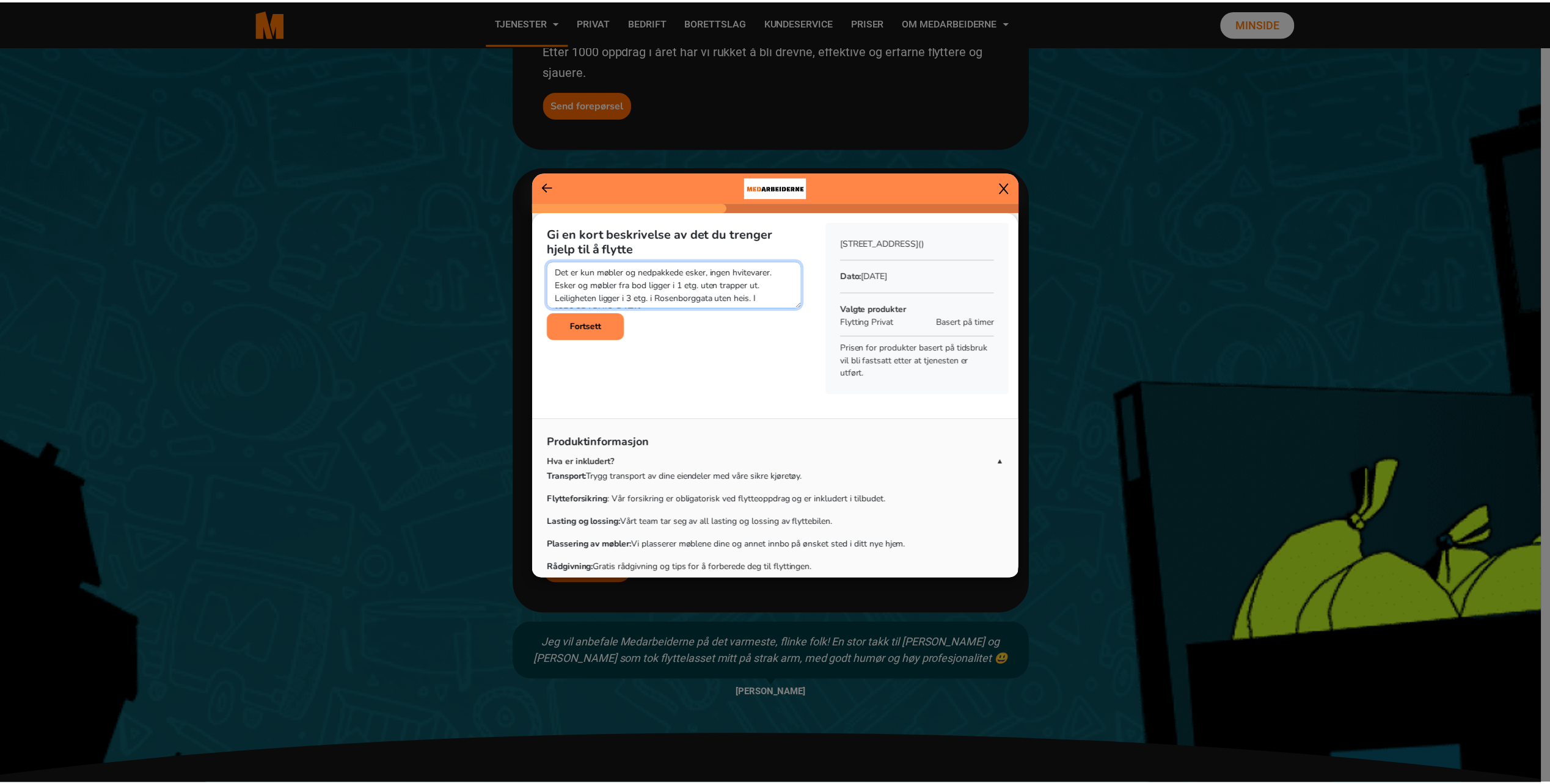
scroll to position [9, 0]
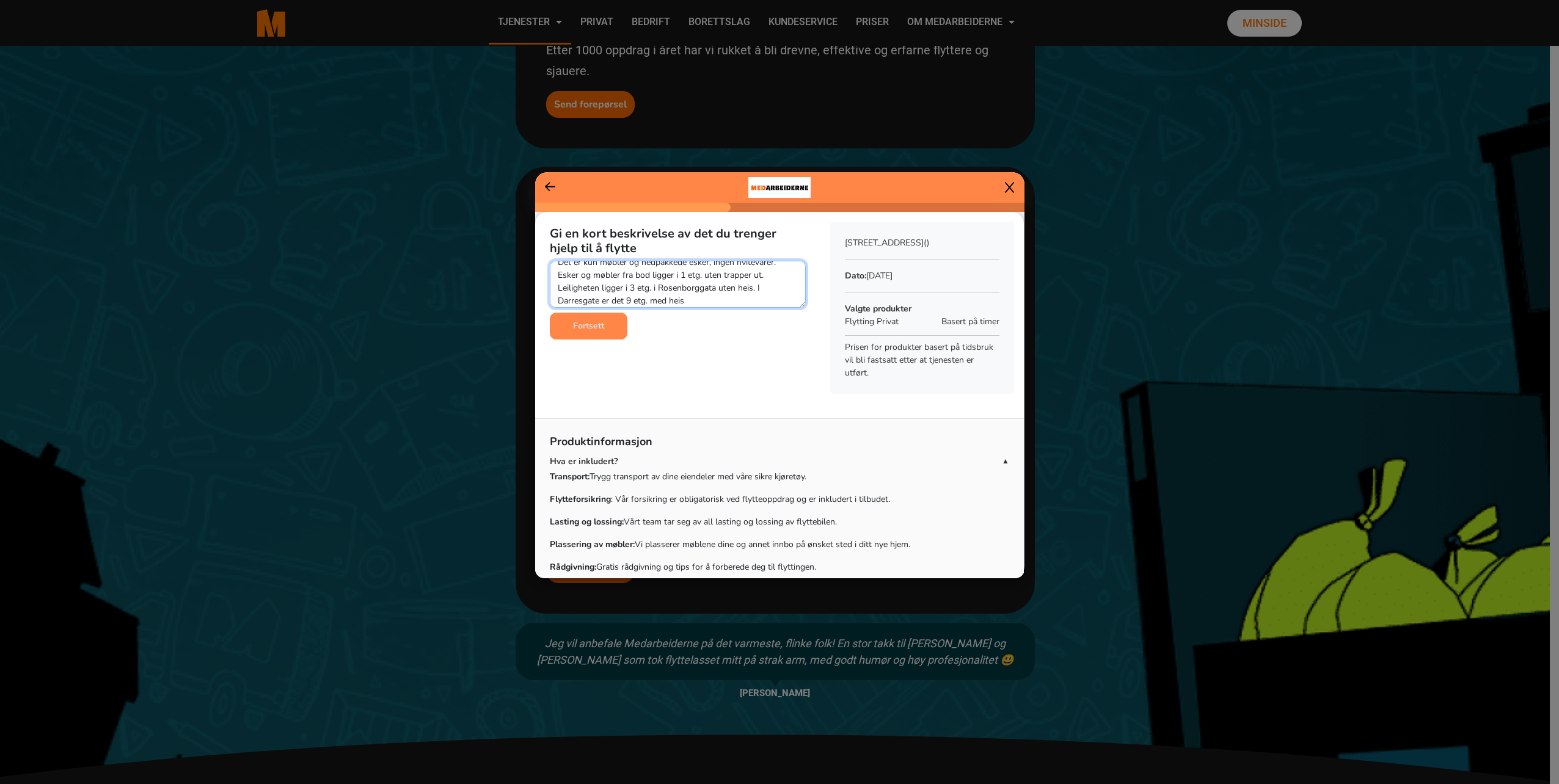
type textarea "Det er kun møbler og nedpakkede esker, ingen hvitevarer. Esker og møbler fra bo…"
click at [593, 318] on button "Fortsett" at bounding box center [588, 326] width 77 height 27
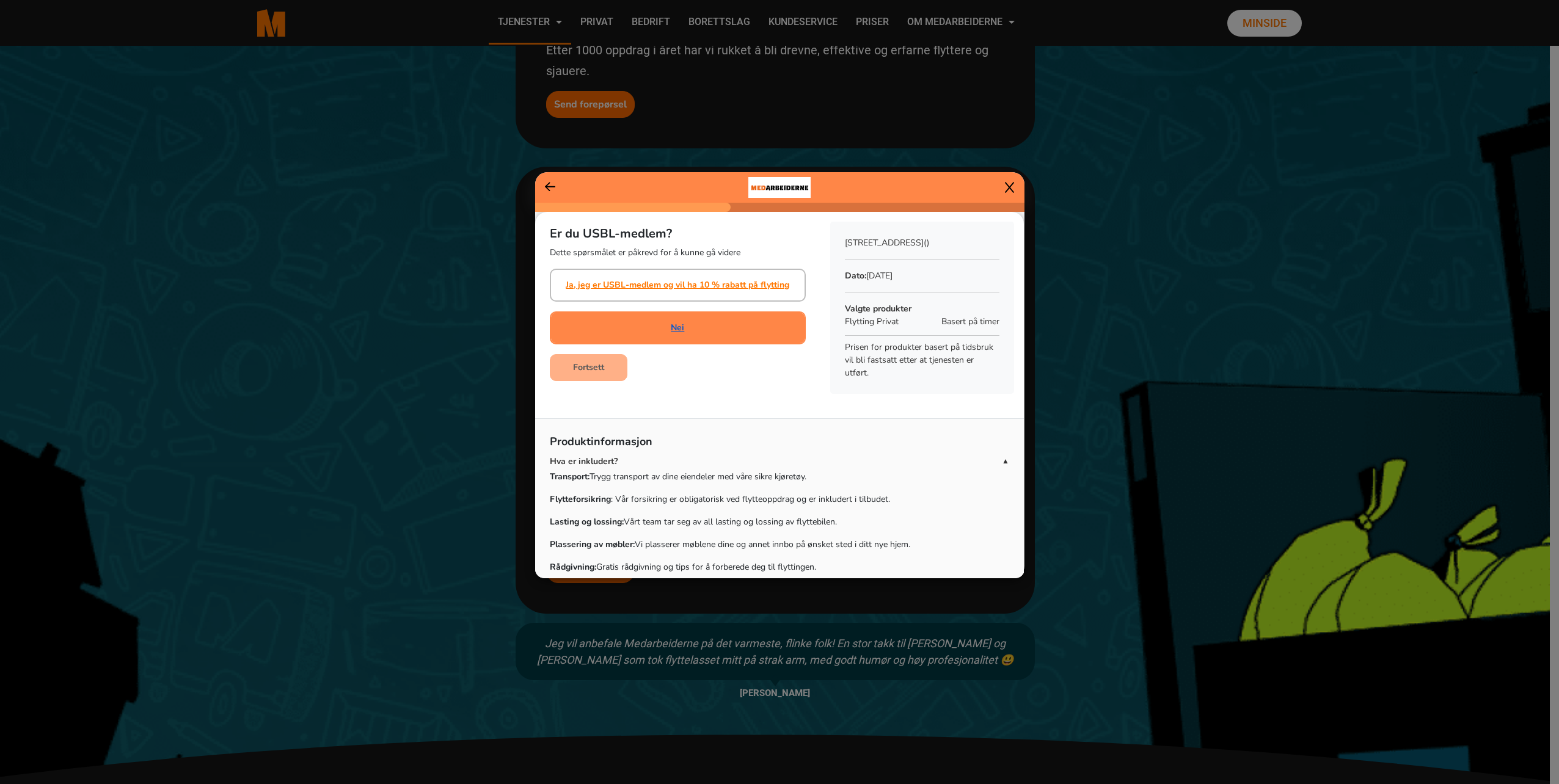
click at [673, 329] on link "Nei" at bounding box center [677, 328] width 14 height 13
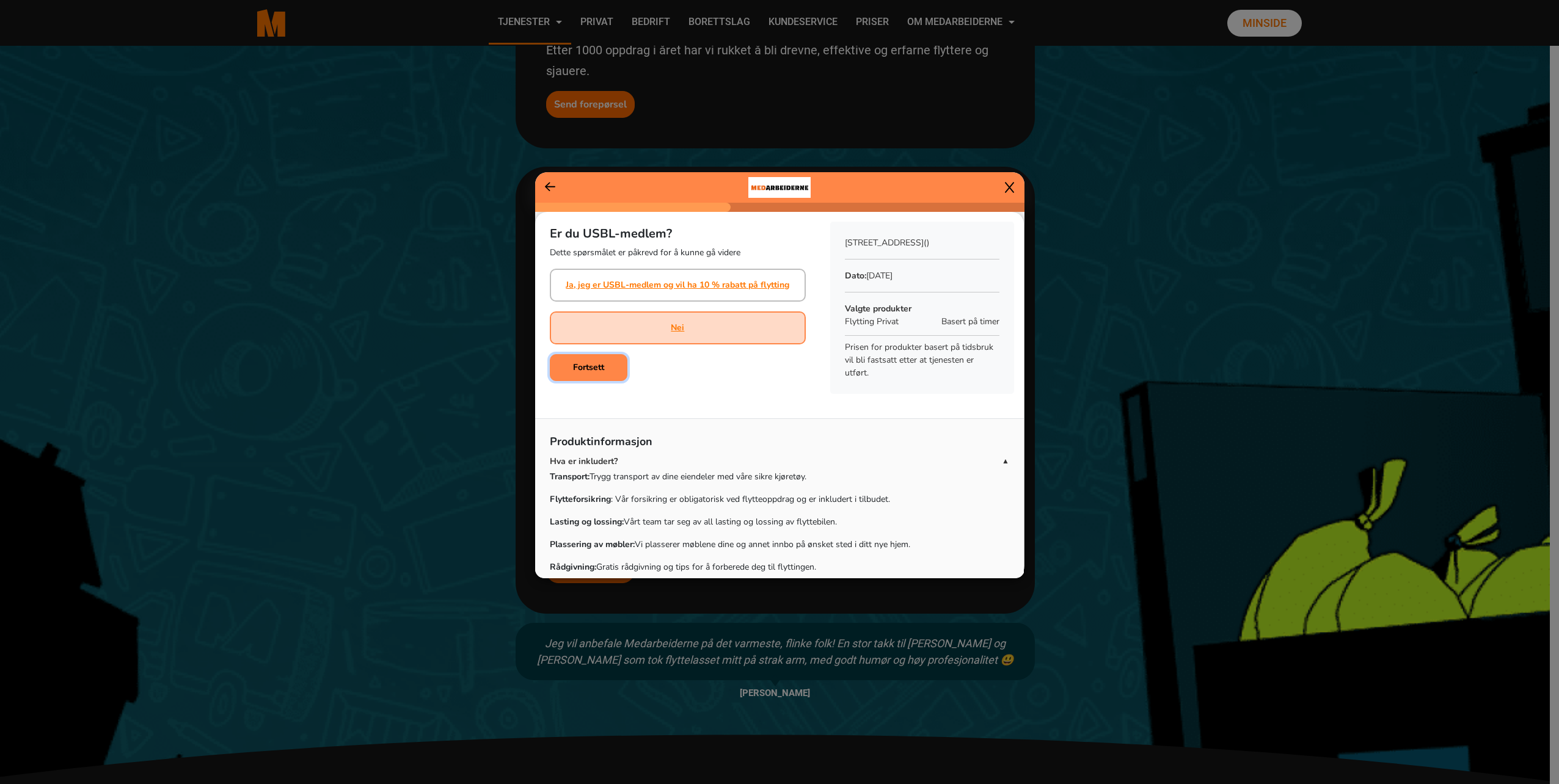
click at [593, 364] on b "Fortsett" at bounding box center [588, 367] width 31 height 12
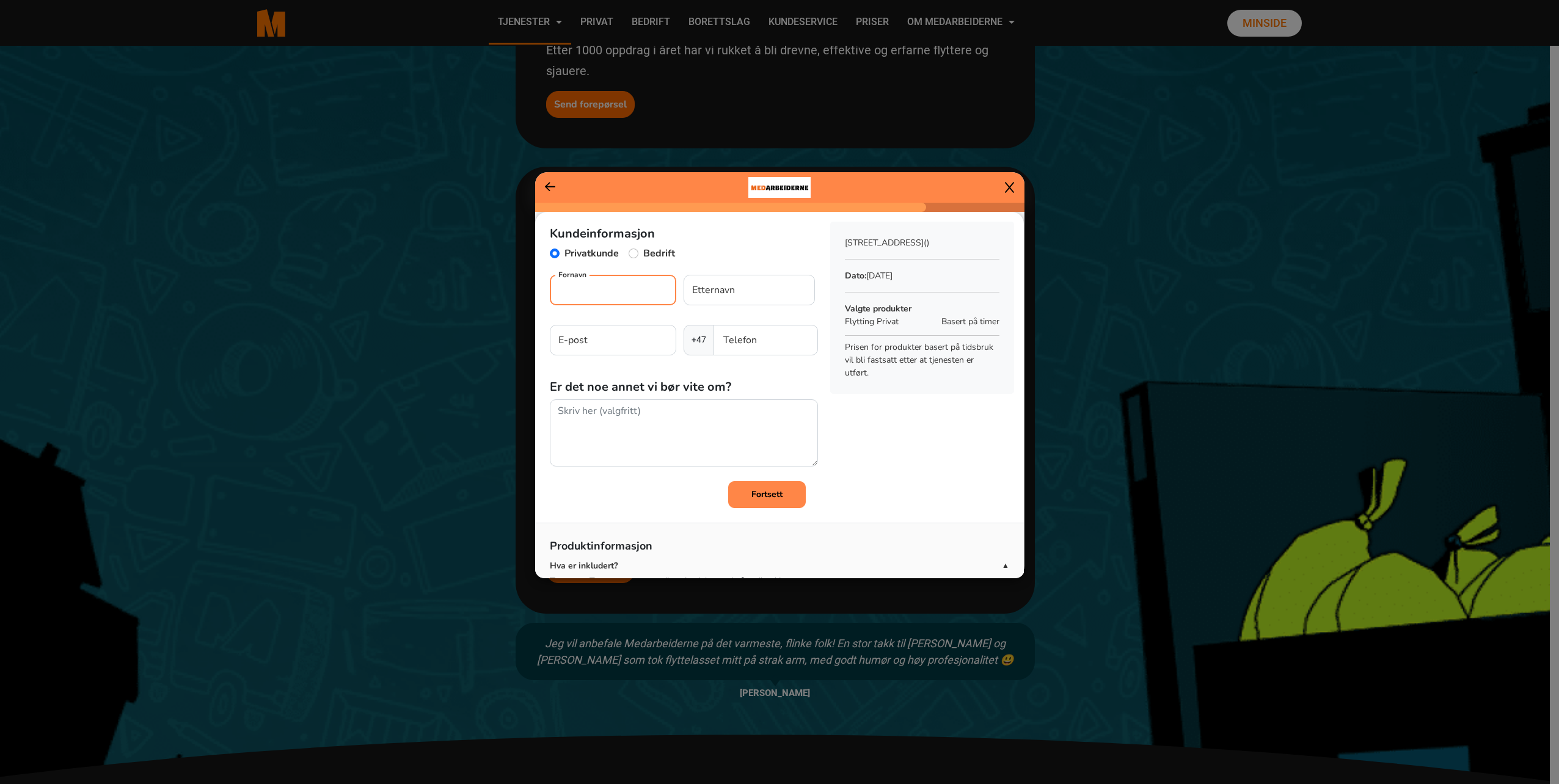
click at [596, 291] on input "Fornavn" at bounding box center [612, 290] width 126 height 30
type input "Torill"
click at [708, 283] on input "Etternavn" at bounding box center [749, 290] width 132 height 30
type input "Halvorsen"
click at [618, 339] on input "E-post" at bounding box center [612, 340] width 126 height 30
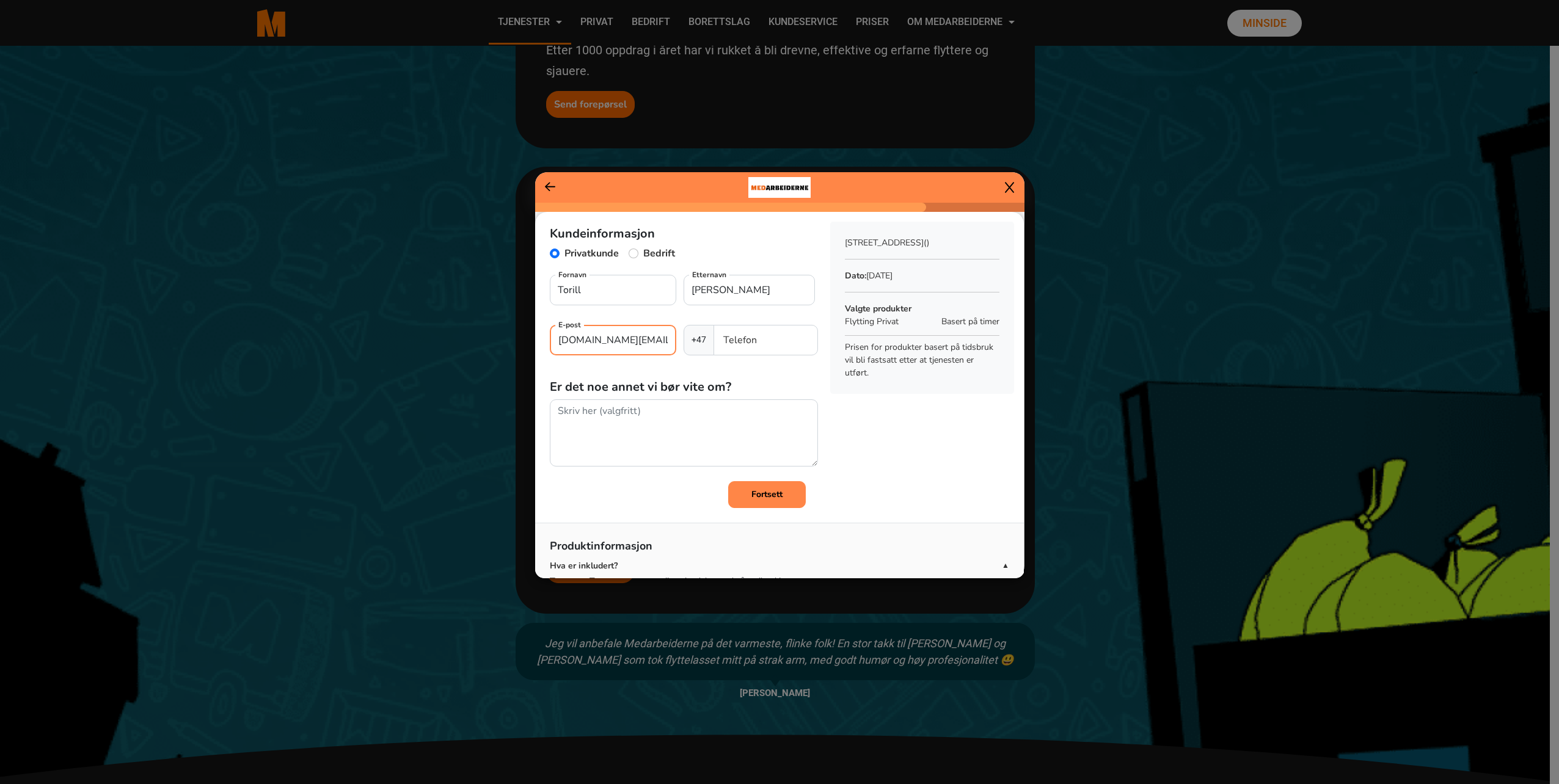
type input "torilhal.th@gmail.com"
click at [745, 338] on input "Telefon" at bounding box center [765, 340] width 104 height 30
click at [684, 422] on textarea at bounding box center [683, 433] width 268 height 68
click at [628, 422] on textarea at bounding box center [683, 433] width 268 height 68
click at [722, 340] on input "9532862" at bounding box center [765, 340] width 104 height 30
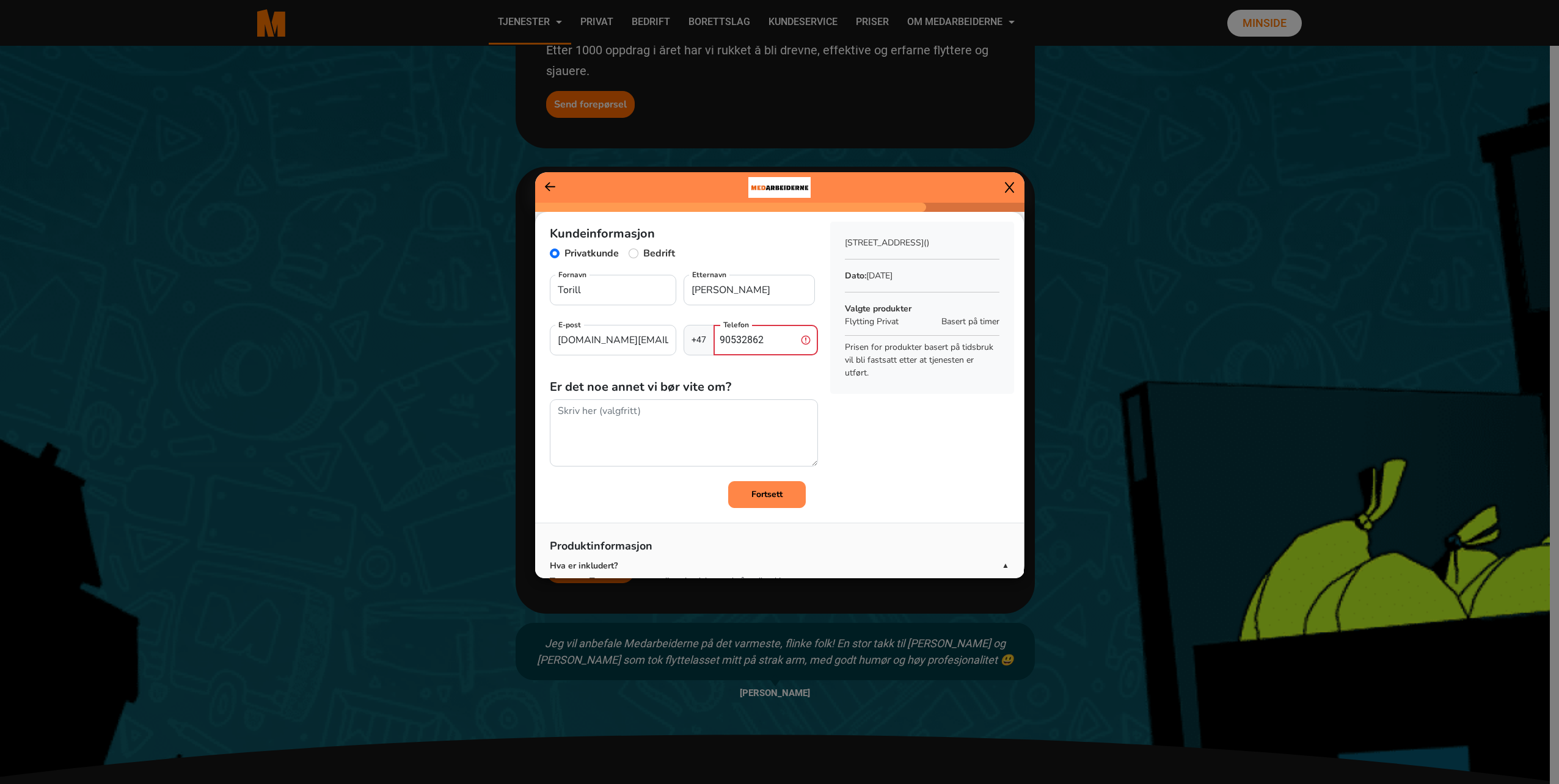
type input "90532862"
click at [780, 490] on button "Fortsett" at bounding box center [767, 494] width 77 height 27
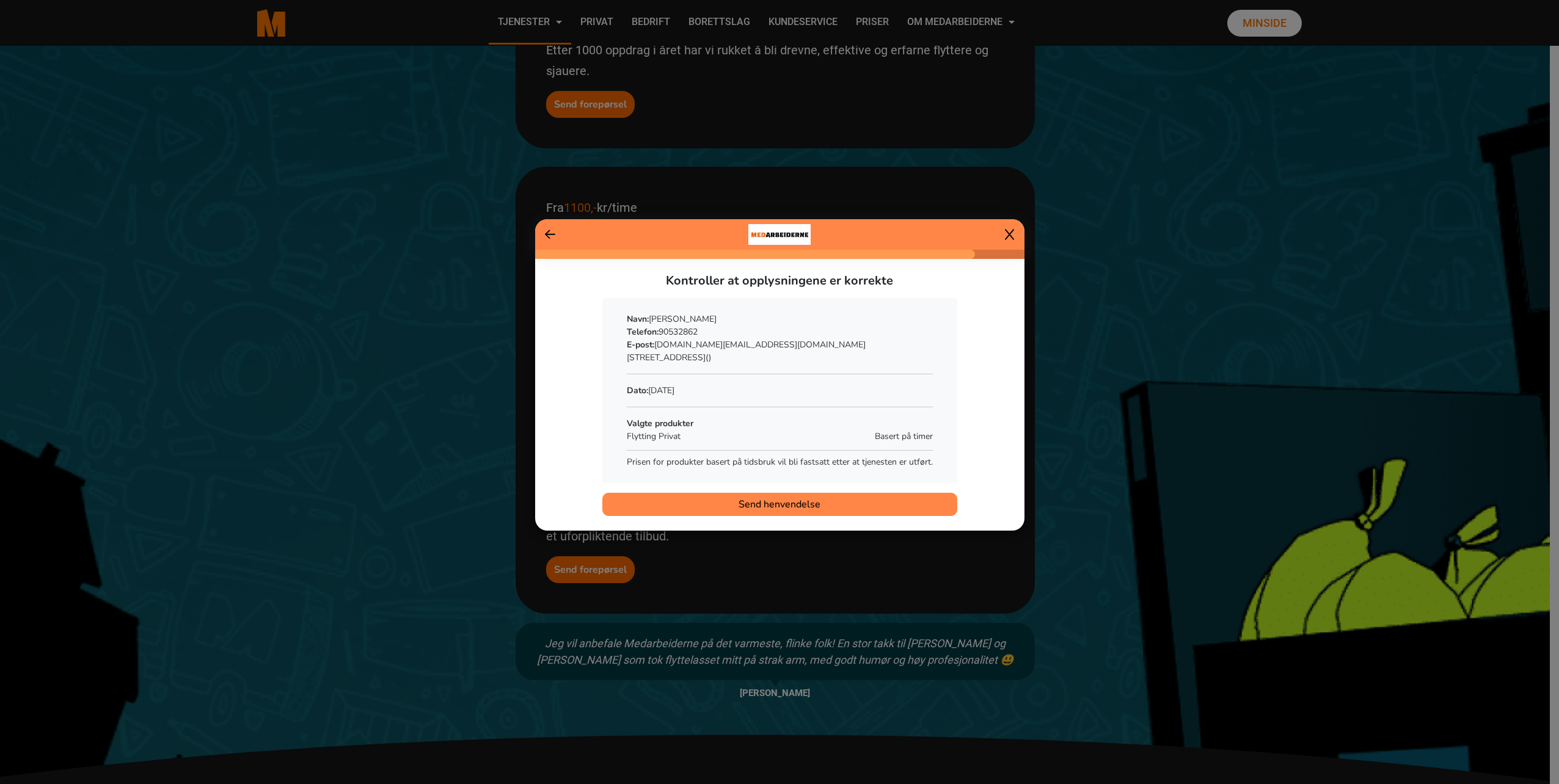
click at [784, 504] on span "Send henvendelse" at bounding box center [779, 504] width 82 height 15
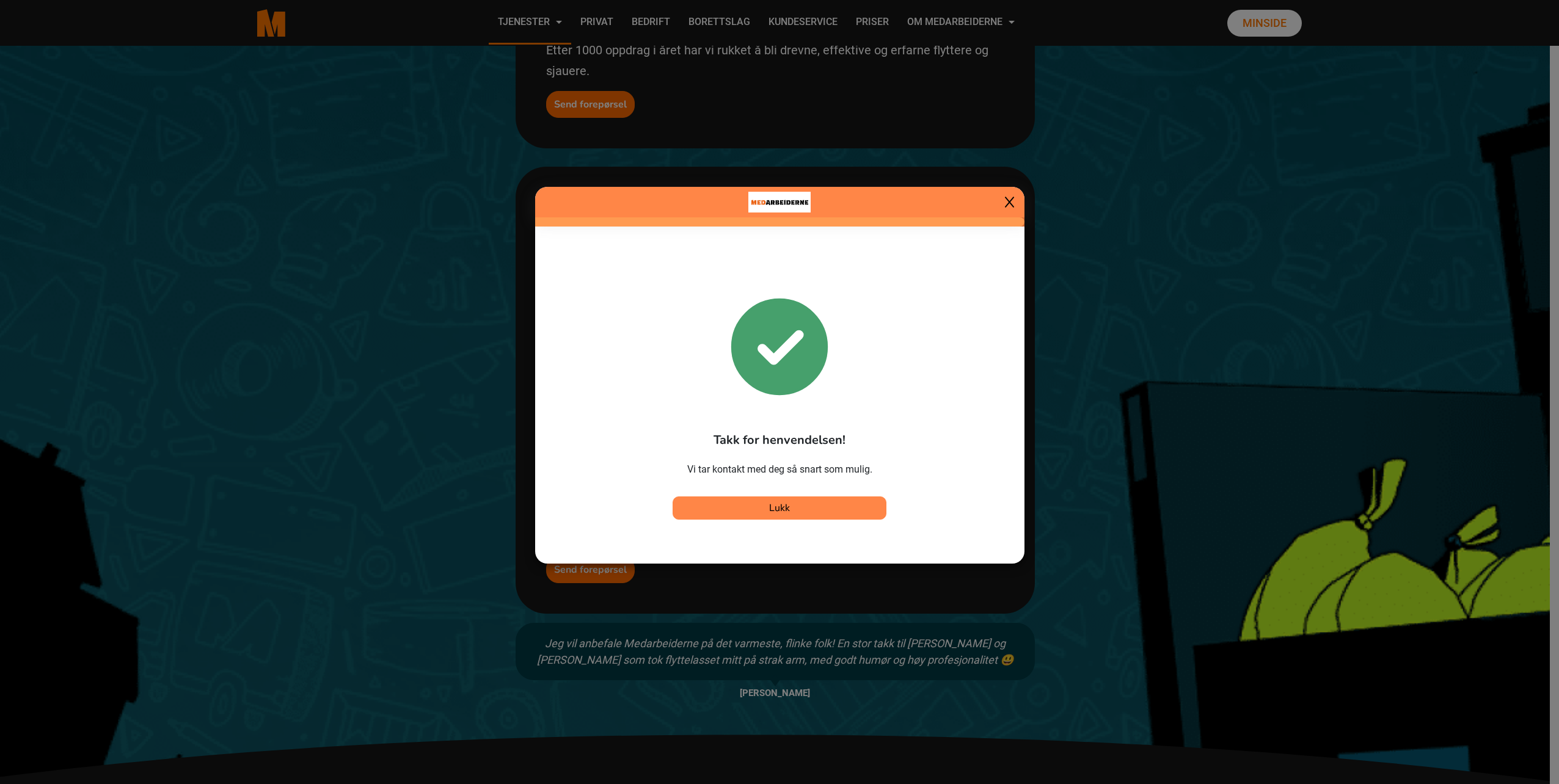
click at [770, 501] on button "Lukk" at bounding box center [780, 508] width 214 height 23
